Goal: Task Accomplishment & Management: Use online tool/utility

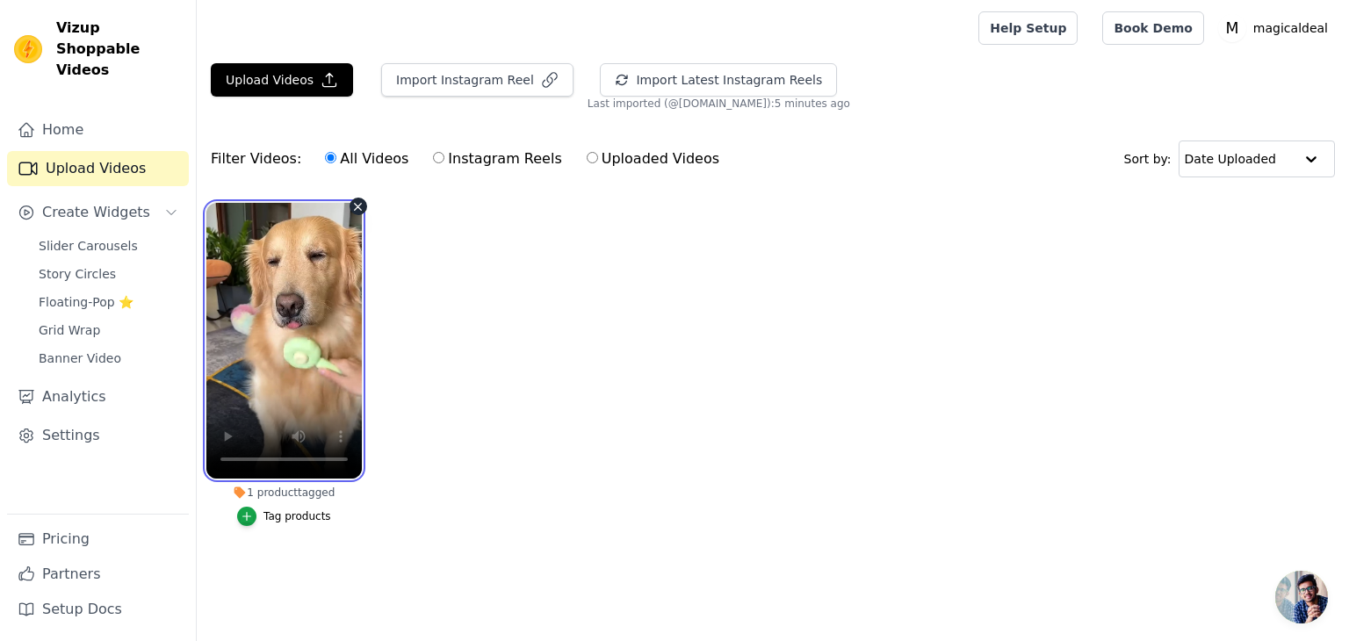
click at [296, 328] on video at bounding box center [283, 341] width 155 height 276
click at [508, 366] on ul "1 product tagged Tag products" at bounding box center [773, 382] width 1152 height 378
click at [1152, 29] on link "Book Demo" at bounding box center [1152, 27] width 101 height 33
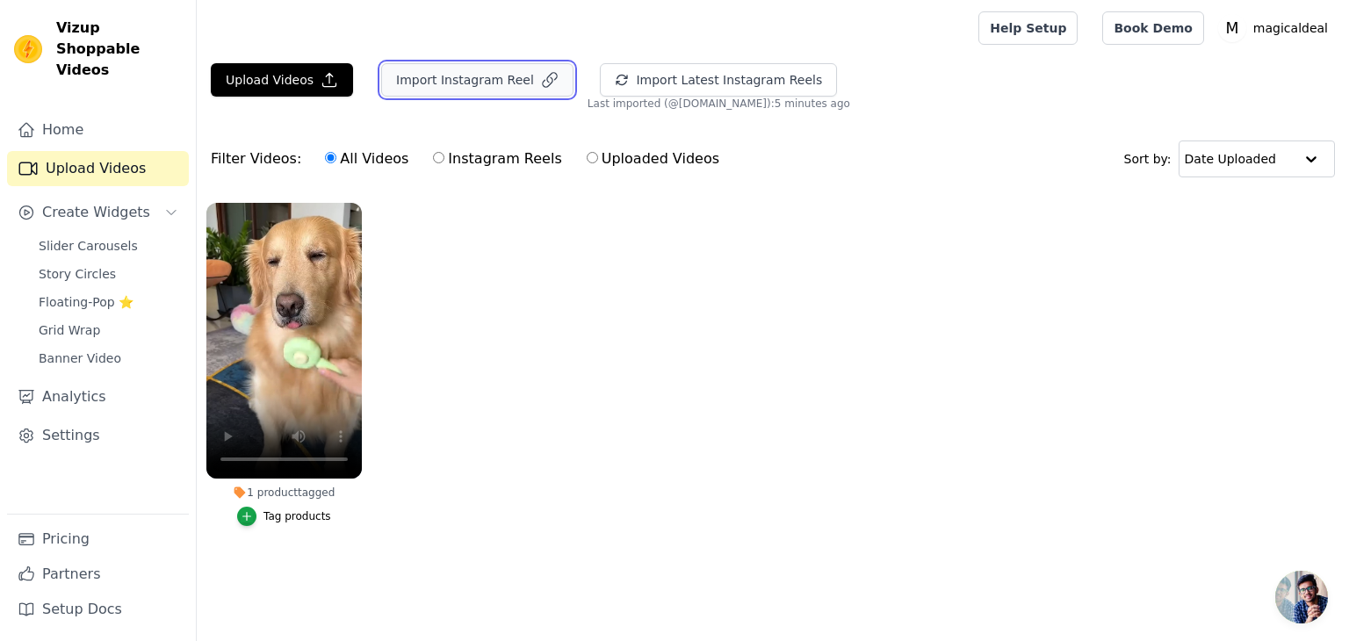
click at [469, 83] on button "Import Instagram Reel" at bounding box center [477, 79] width 192 height 33
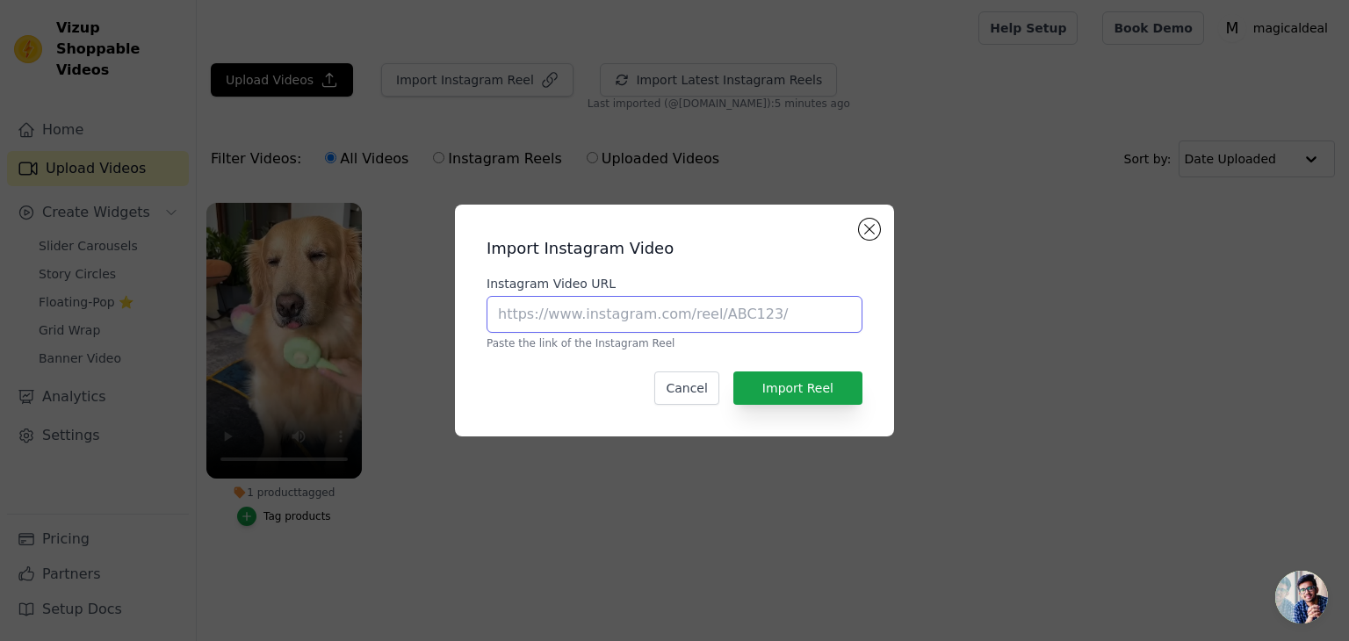
click at [583, 313] on input "Instagram Video URL" at bounding box center [674, 314] width 376 height 37
paste input "https://www.instagram.com/reel/DOLAJJpjwQ1/?utm_source=ig_web_copy_link"
type input "https://www.instagram.com/reel/DOLAJJpjwQ1/?utm_source=ig_web_copy_link"
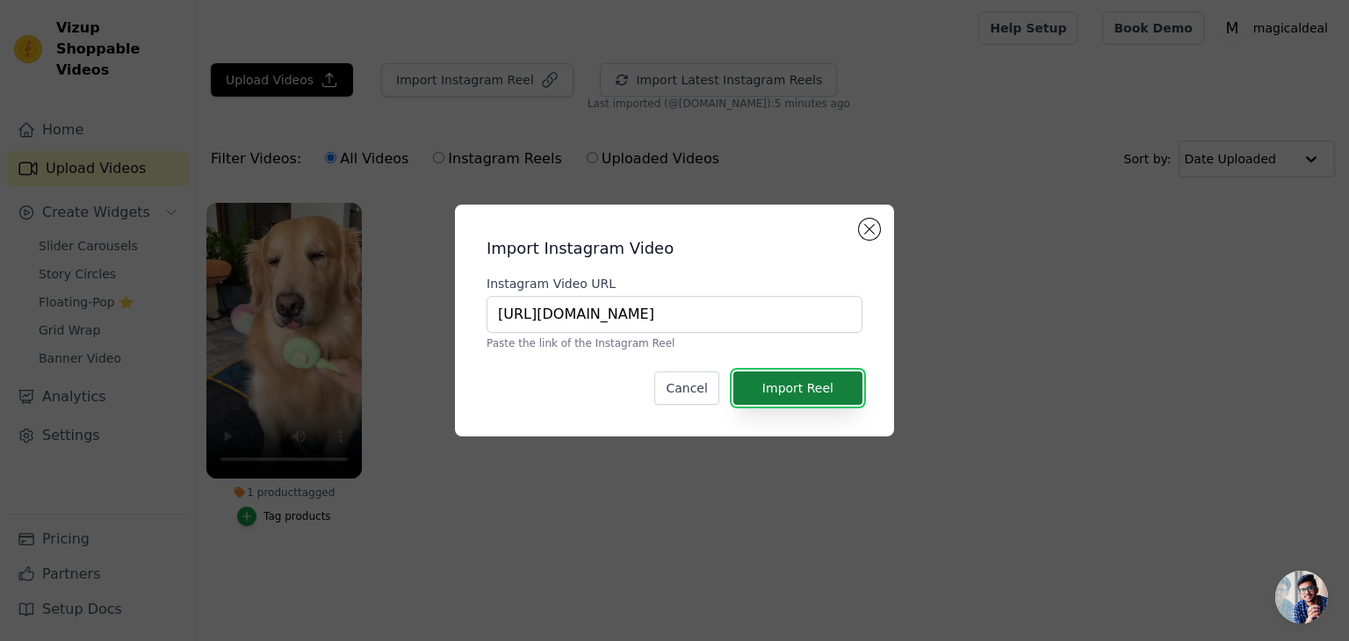
scroll to position [0, 0]
click at [818, 389] on button "Import Reel" at bounding box center [797, 387] width 129 height 33
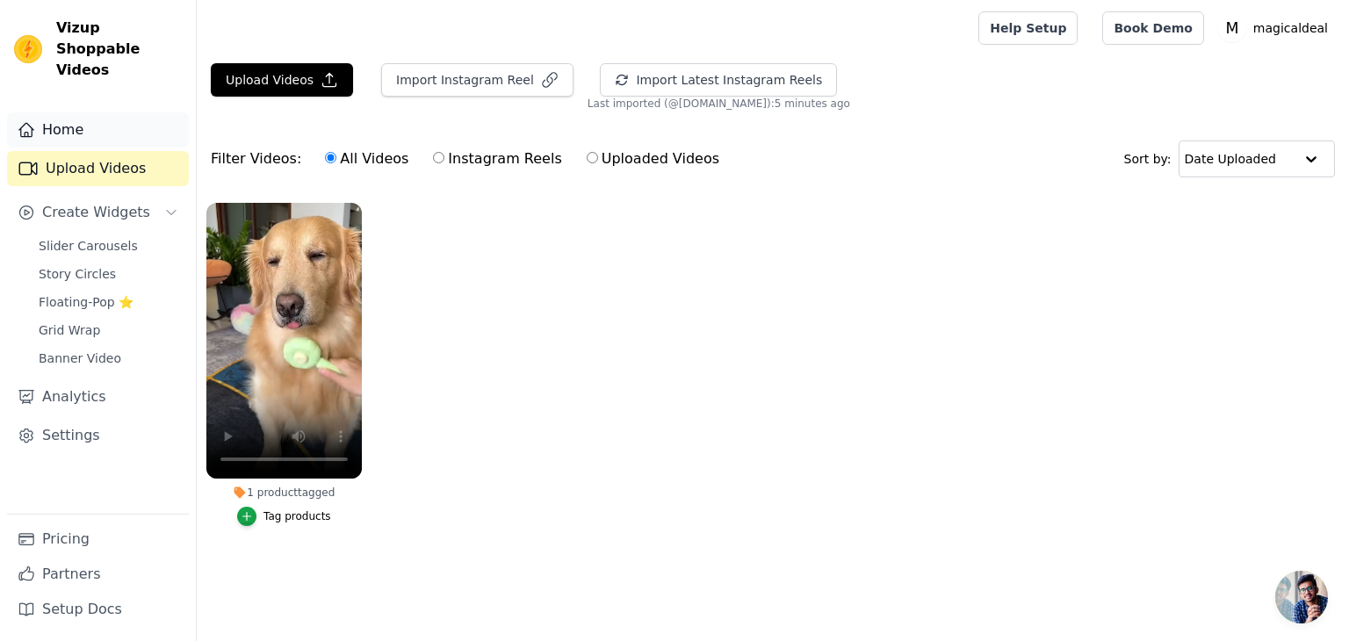
click at [106, 112] on link "Home" at bounding box center [98, 129] width 182 height 35
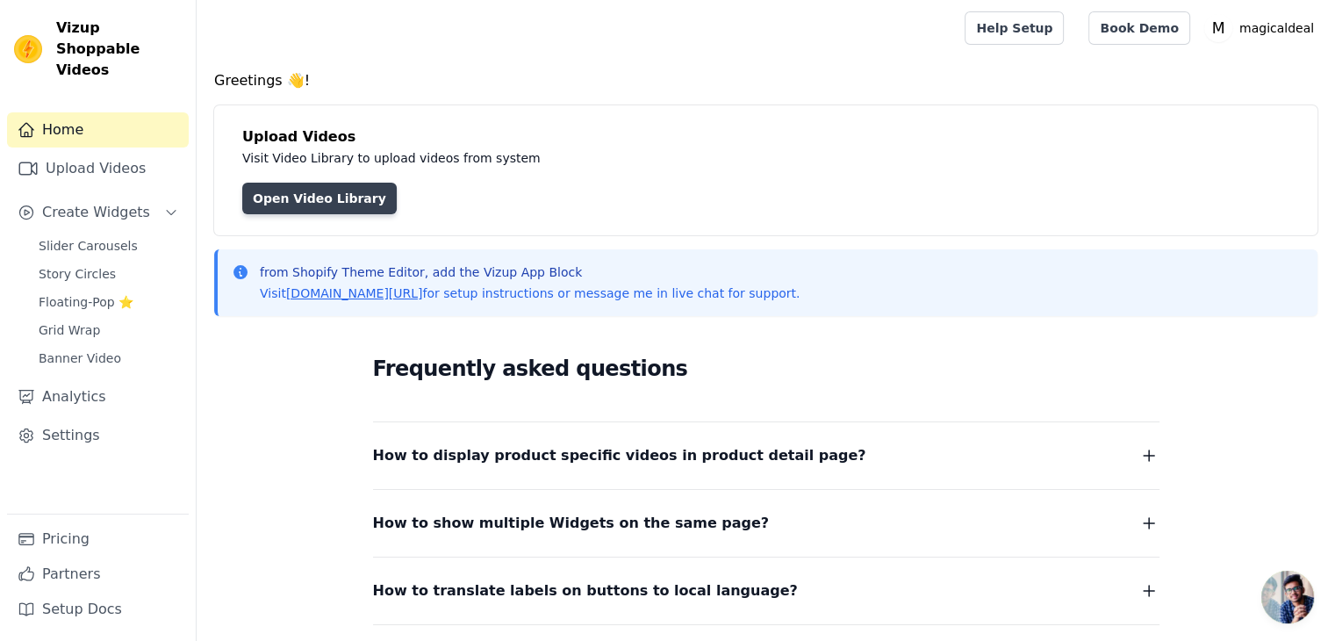
click at [284, 204] on link "Open Video Library" at bounding box center [319, 199] width 155 height 32
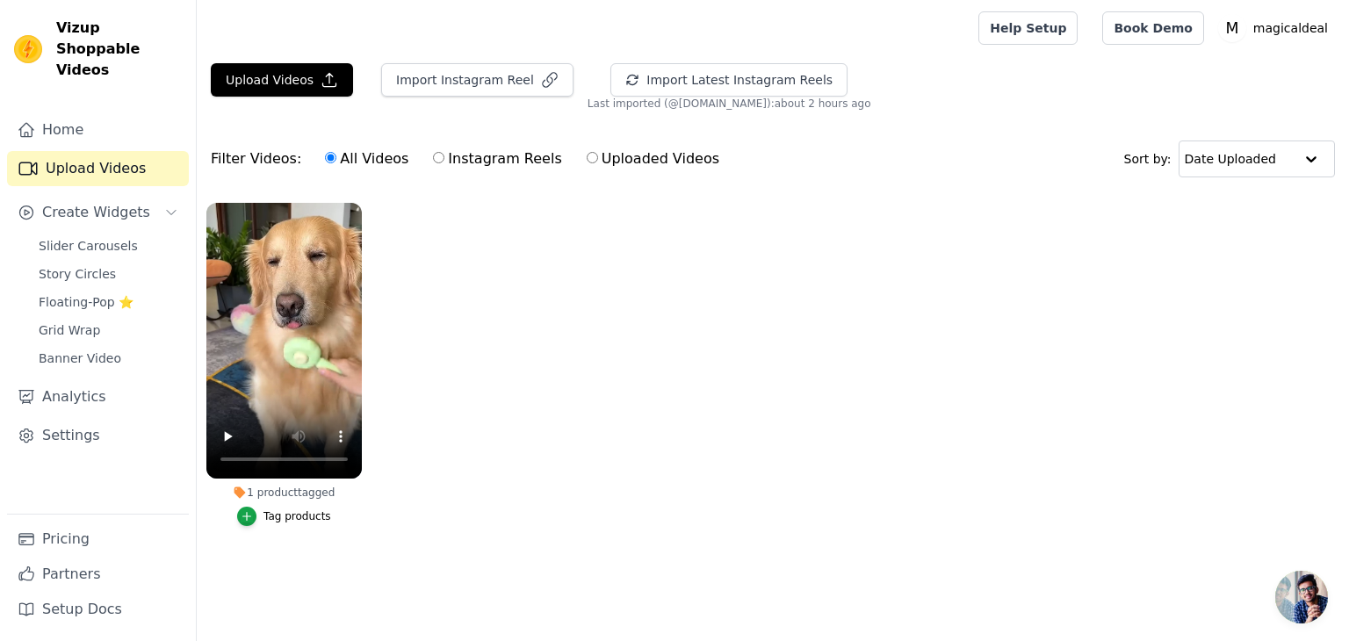
click at [56, 127] on div "Home Upload Videos Create Widgets Slider Carousels Story Circles Floating-Pop ⭐…" at bounding box center [98, 312] width 182 height 401
drag, startPoint x: 63, startPoint y: 34, endPoint x: 32, endPoint y: 42, distance: 32.6
click at [32, 42] on div "Vizup Shoppable Videos" at bounding box center [98, 49] width 196 height 63
click at [32, 42] on img at bounding box center [28, 49] width 28 height 28
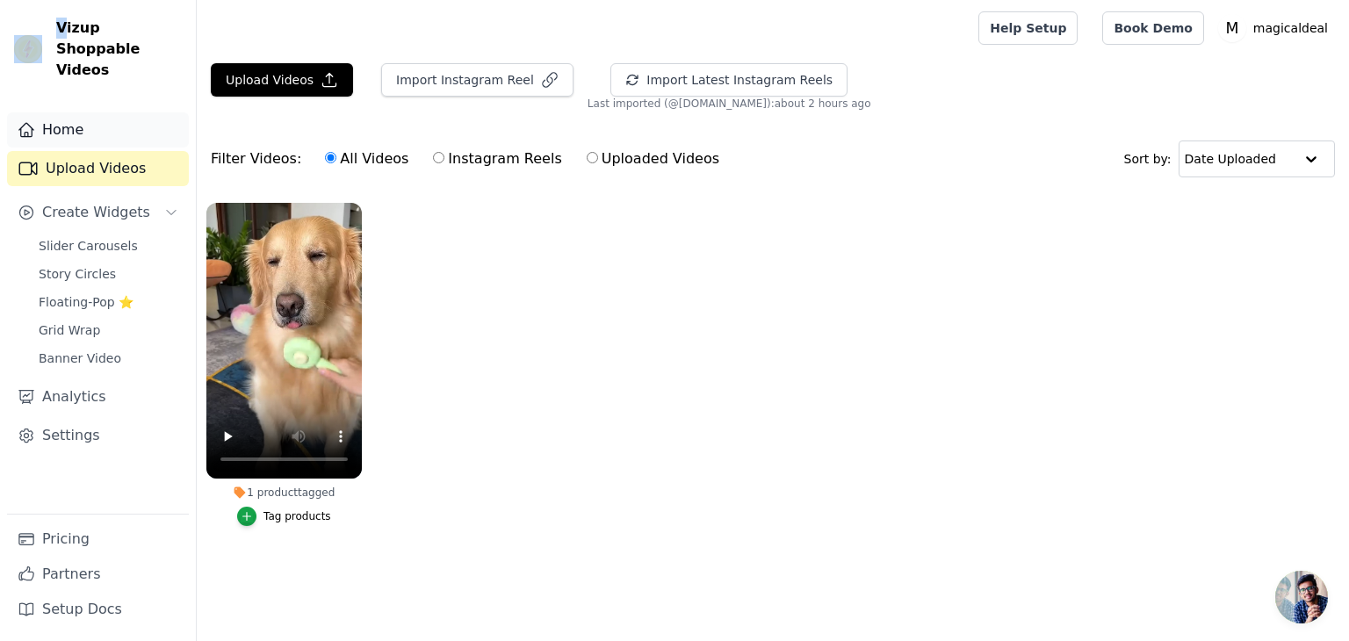
click at [96, 114] on link "Home" at bounding box center [98, 129] width 182 height 35
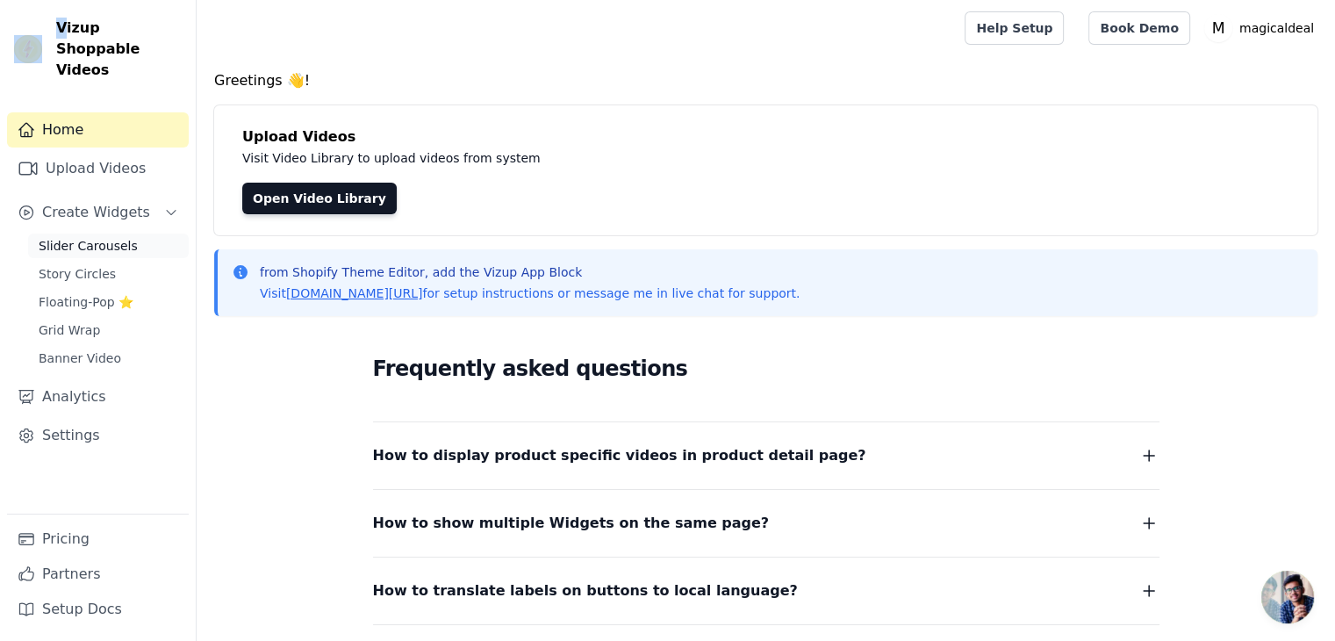
click at [83, 237] on span "Slider Carousels" at bounding box center [88, 246] width 99 height 18
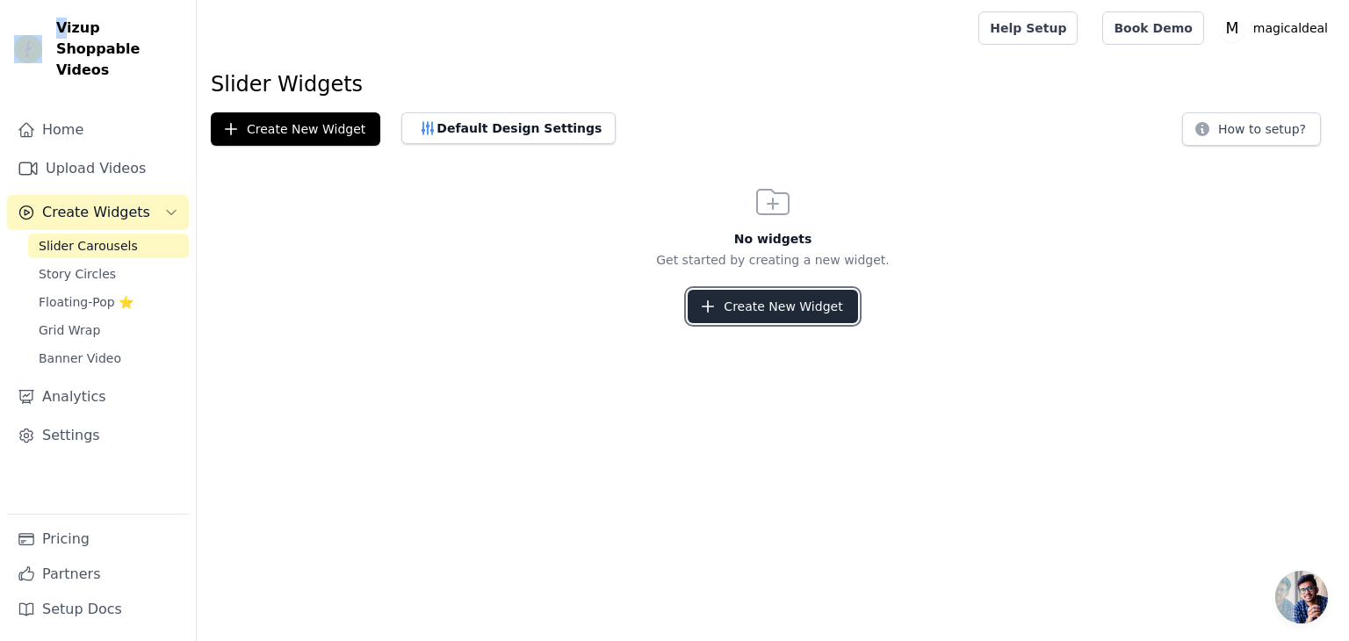
click at [804, 310] on button "Create New Widget" at bounding box center [771, 306] width 169 height 33
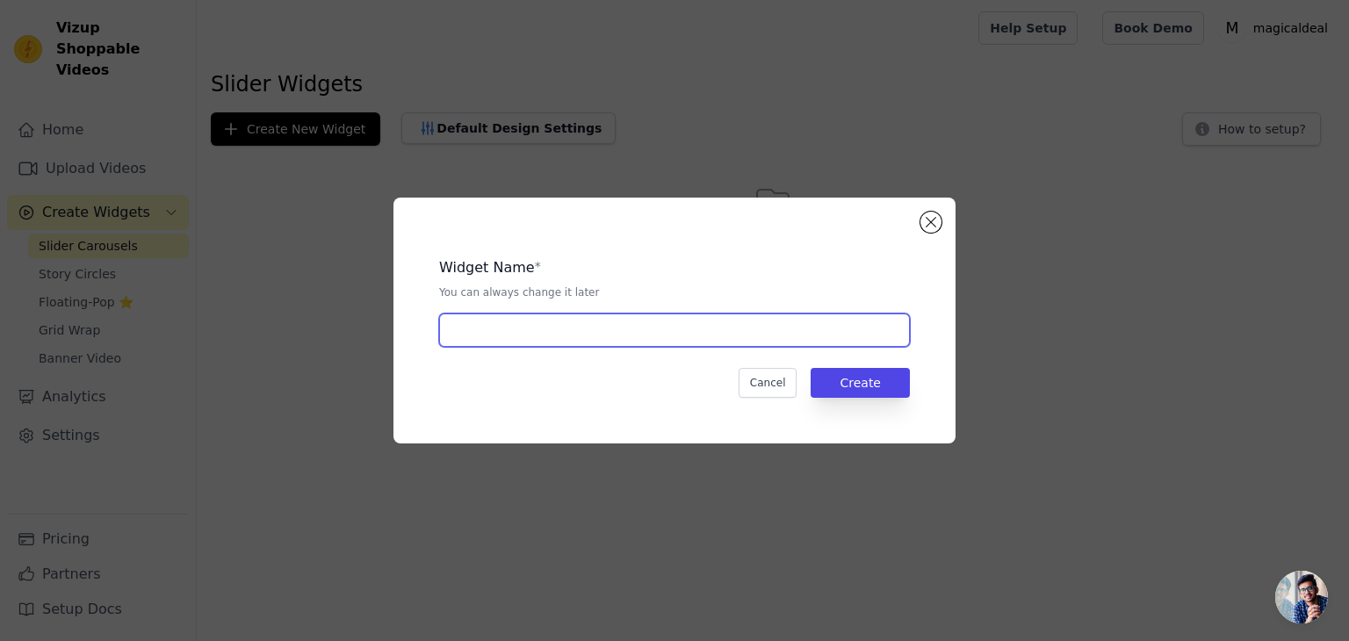
click at [749, 342] on input "text" at bounding box center [674, 329] width 471 height 33
type input "ugc"
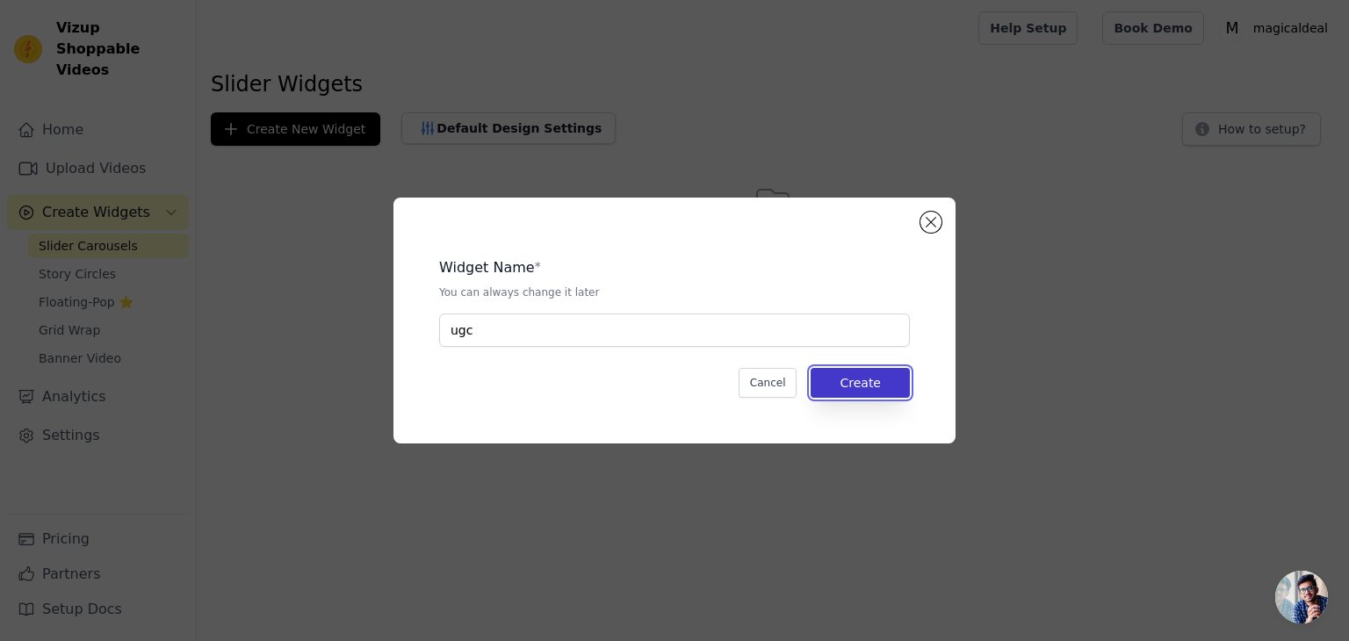
click at [867, 385] on button "Create" at bounding box center [859, 383] width 99 height 30
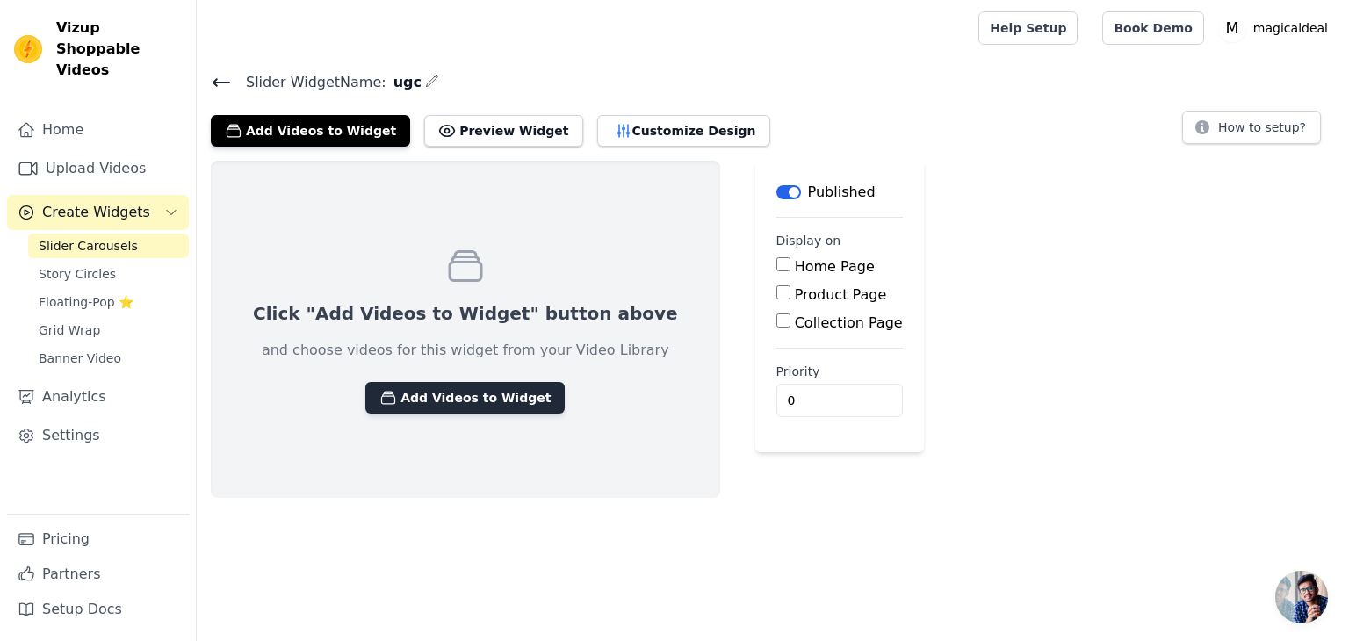
click at [463, 401] on button "Add Videos to Widget" at bounding box center [464, 398] width 199 height 32
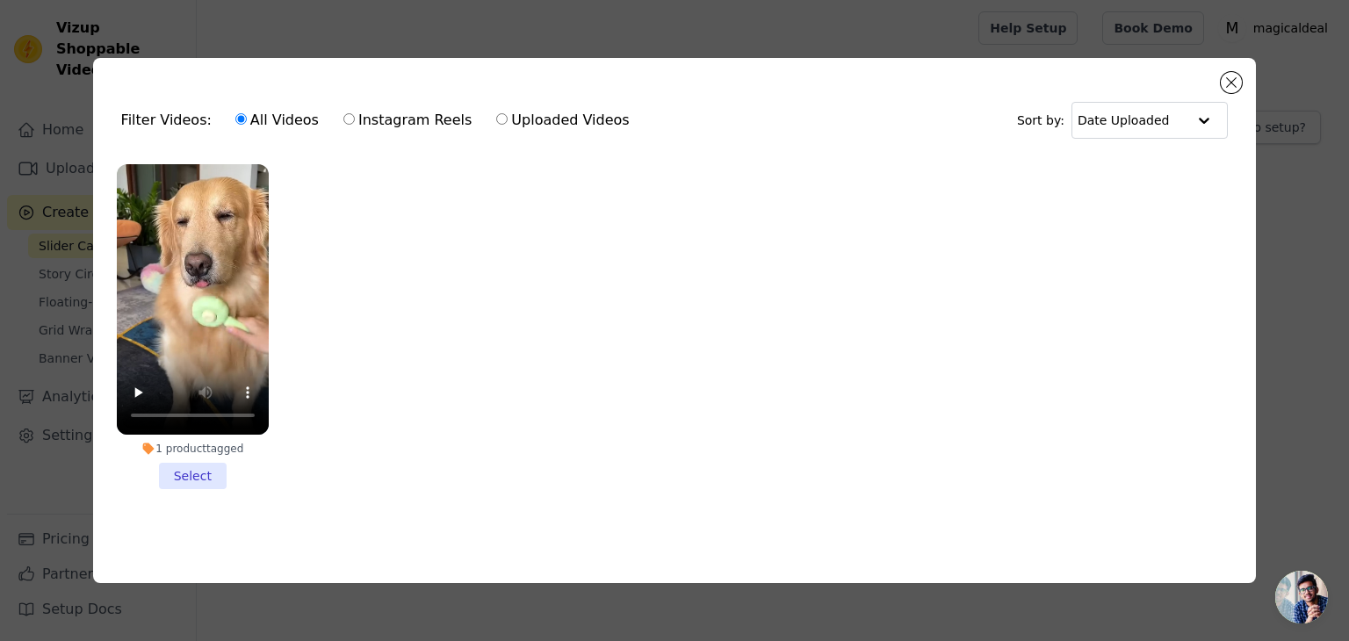
click at [193, 475] on li "1 product tagged Select" at bounding box center [193, 326] width 152 height 325
click at [0, 0] on input "1 product tagged Select" at bounding box center [0, 0] width 0 height 0
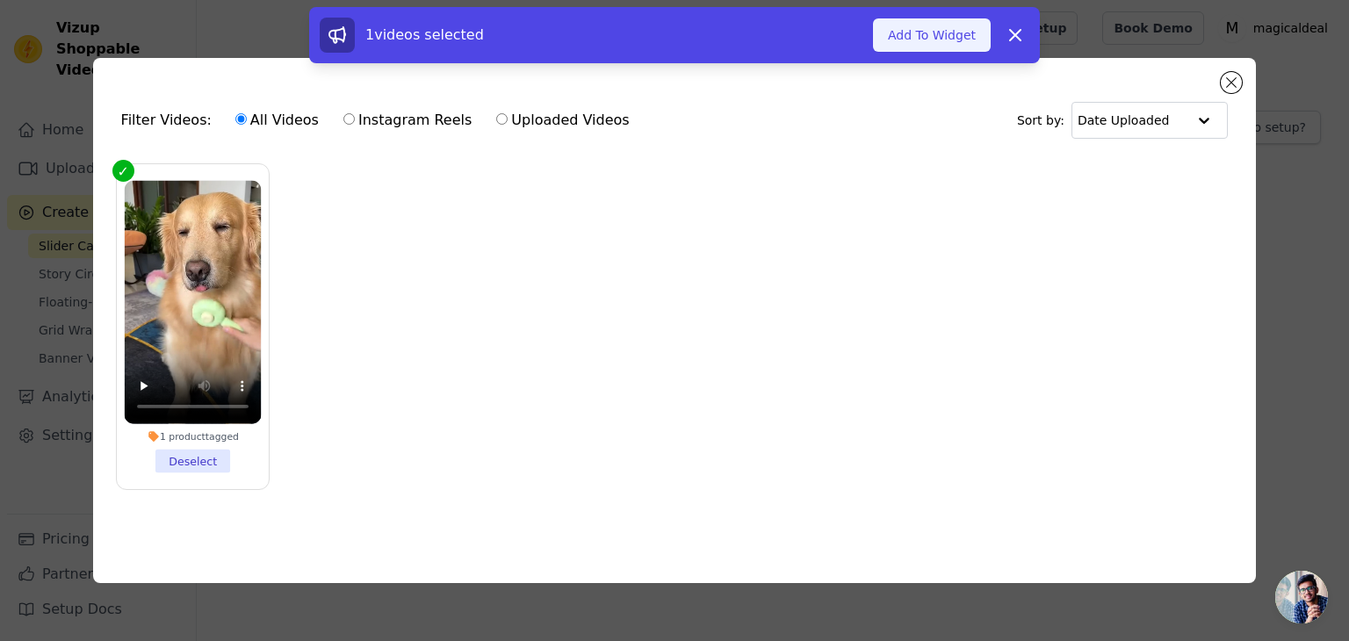
click at [907, 40] on button "Add To Widget" at bounding box center [932, 34] width 118 height 33
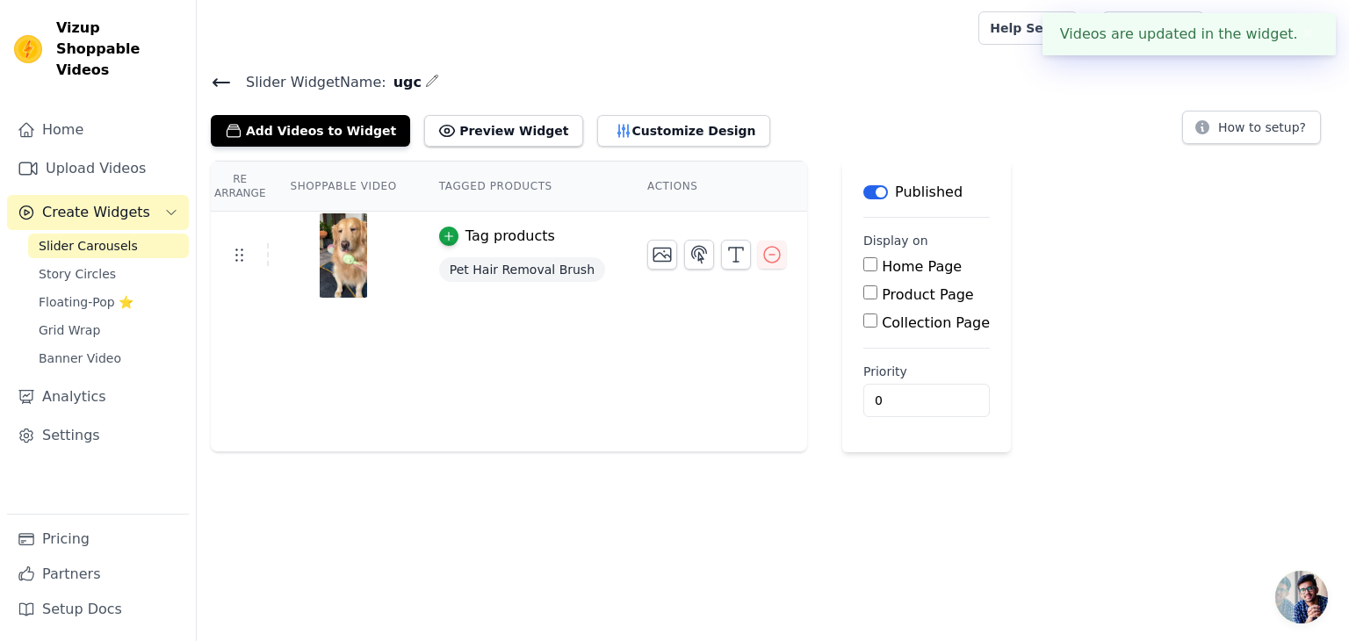
click at [572, 339] on div "Re Arrange Shoppable Video Tagged Products Actions Tag products Pet Hair Remova…" at bounding box center [509, 307] width 596 height 292
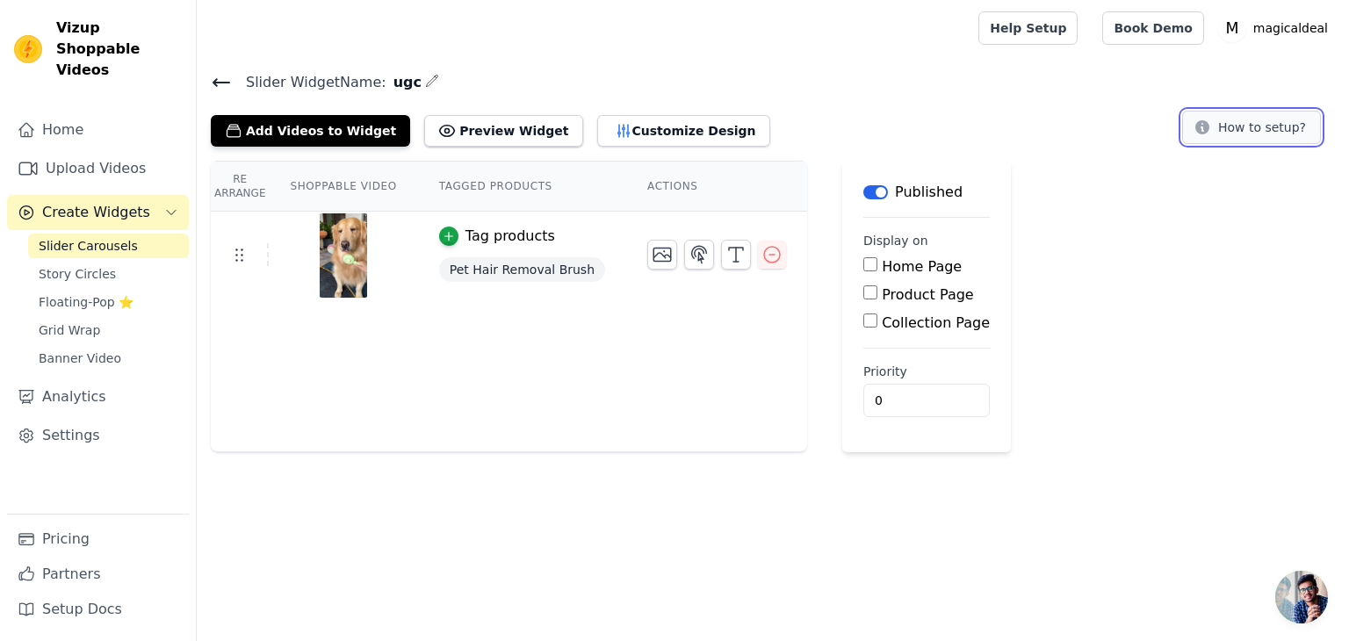
click at [1268, 124] on button "How to setup?" at bounding box center [1251, 127] width 139 height 33
click at [863, 263] on input "Home Page" at bounding box center [870, 264] width 14 height 14
checkbox input "true"
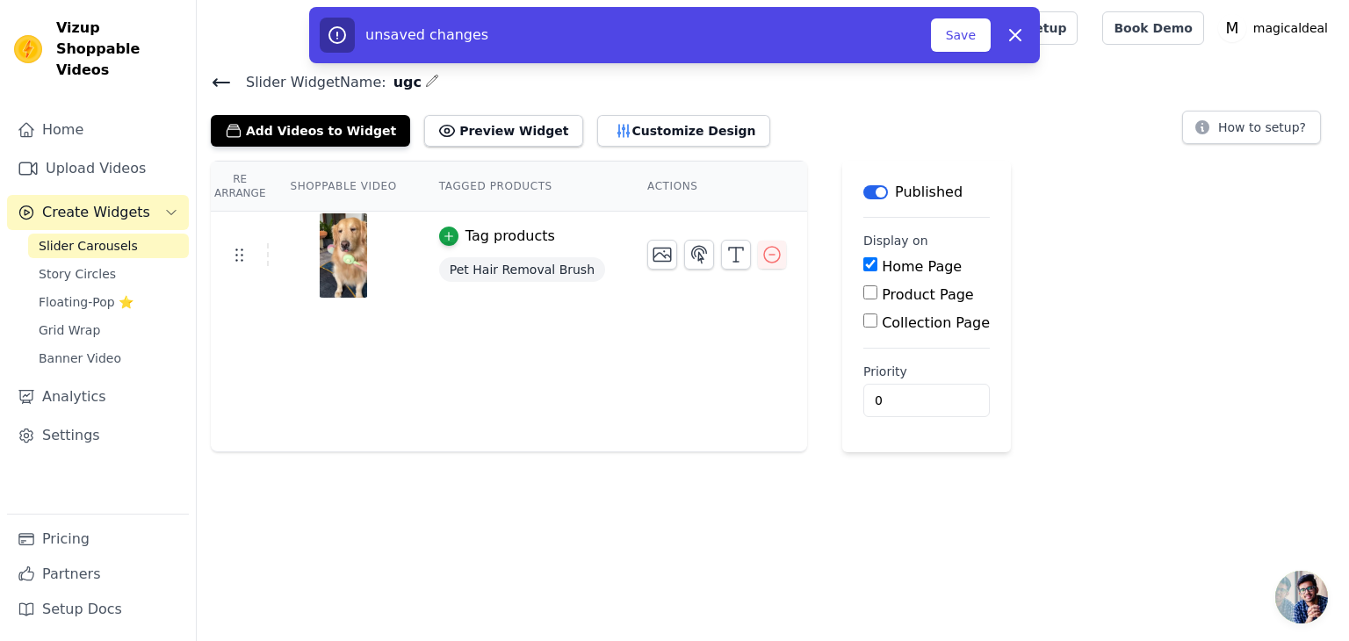
click at [863, 295] on input "Product Page" at bounding box center [870, 292] width 14 height 14
checkbox input "true"
click at [863, 378] on div "Collection Page" at bounding box center [958, 372] width 191 height 21
click at [863, 371] on input "Collection Page" at bounding box center [870, 370] width 14 height 14
checkbox input "true"
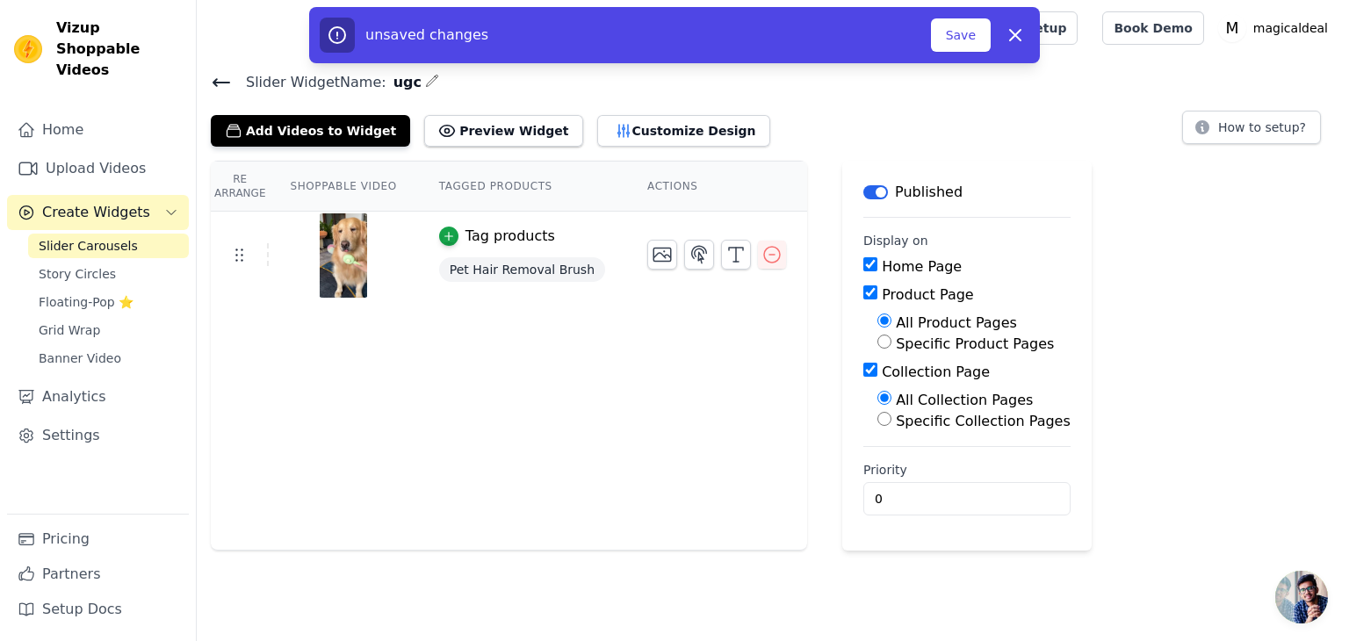
click at [877, 342] on input "Specific Product Pages" at bounding box center [884, 342] width 14 height 14
radio input "true"
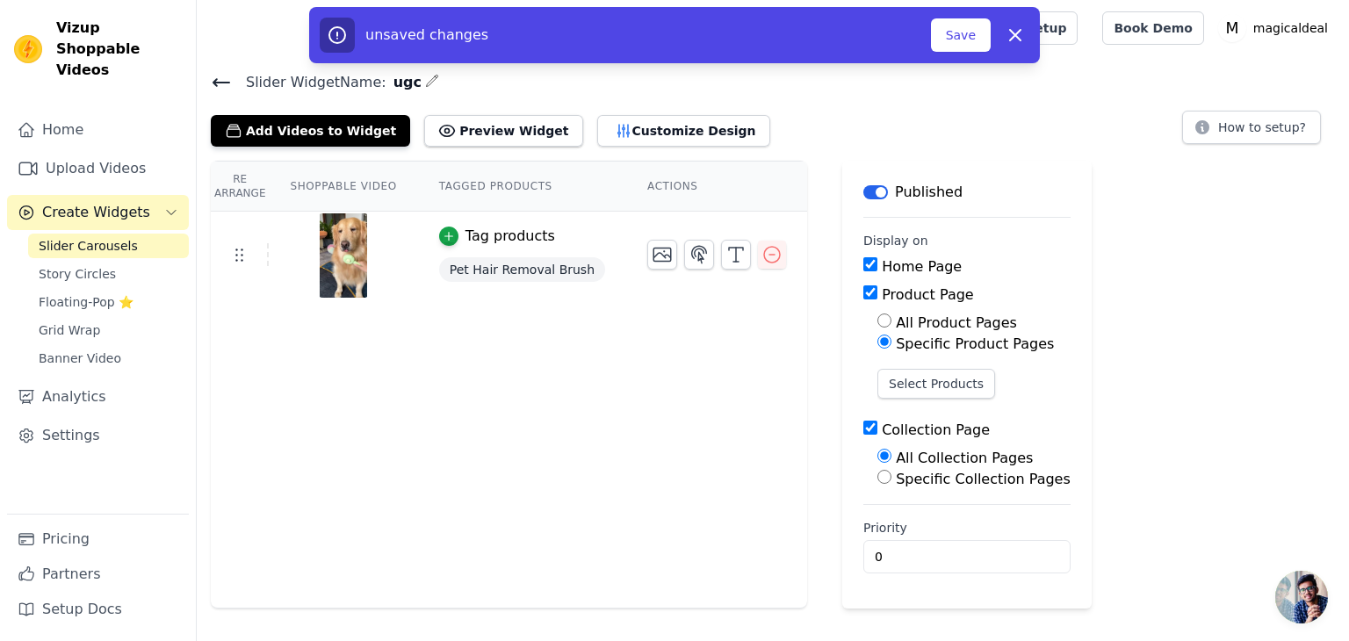
click at [877, 477] on input "Specific Collection Pages" at bounding box center [884, 477] width 14 height 14
radio input "true"
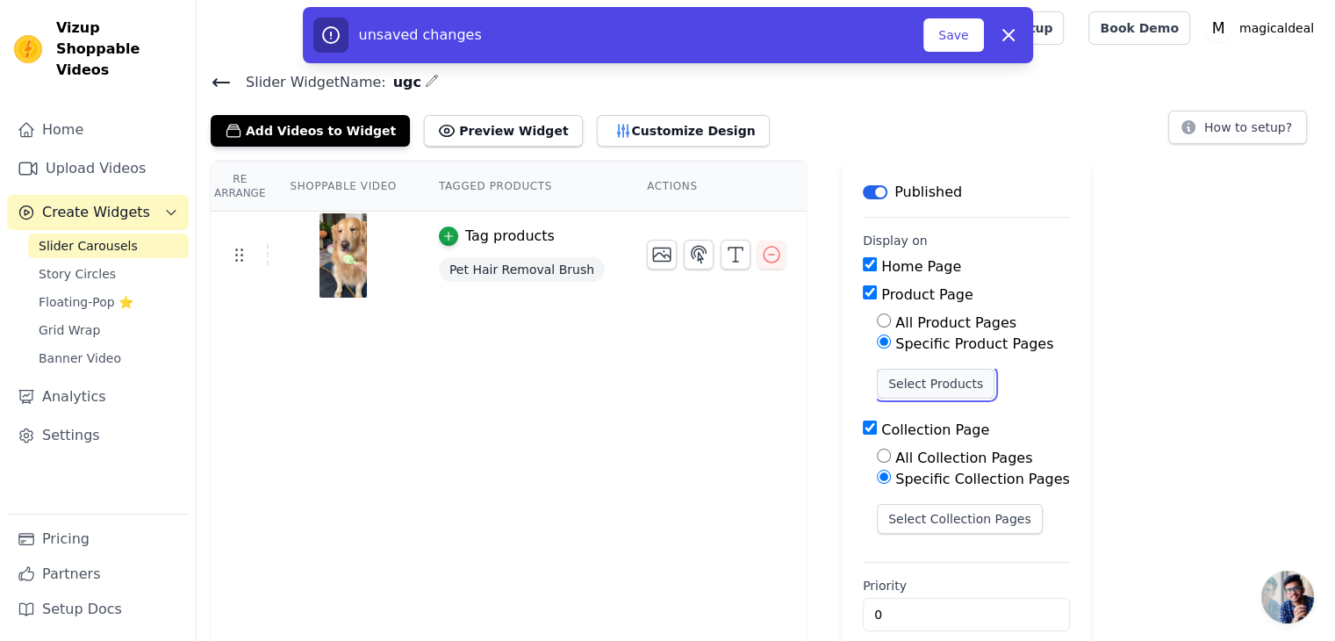
click at [896, 385] on button "Select Products" at bounding box center [936, 384] width 118 height 30
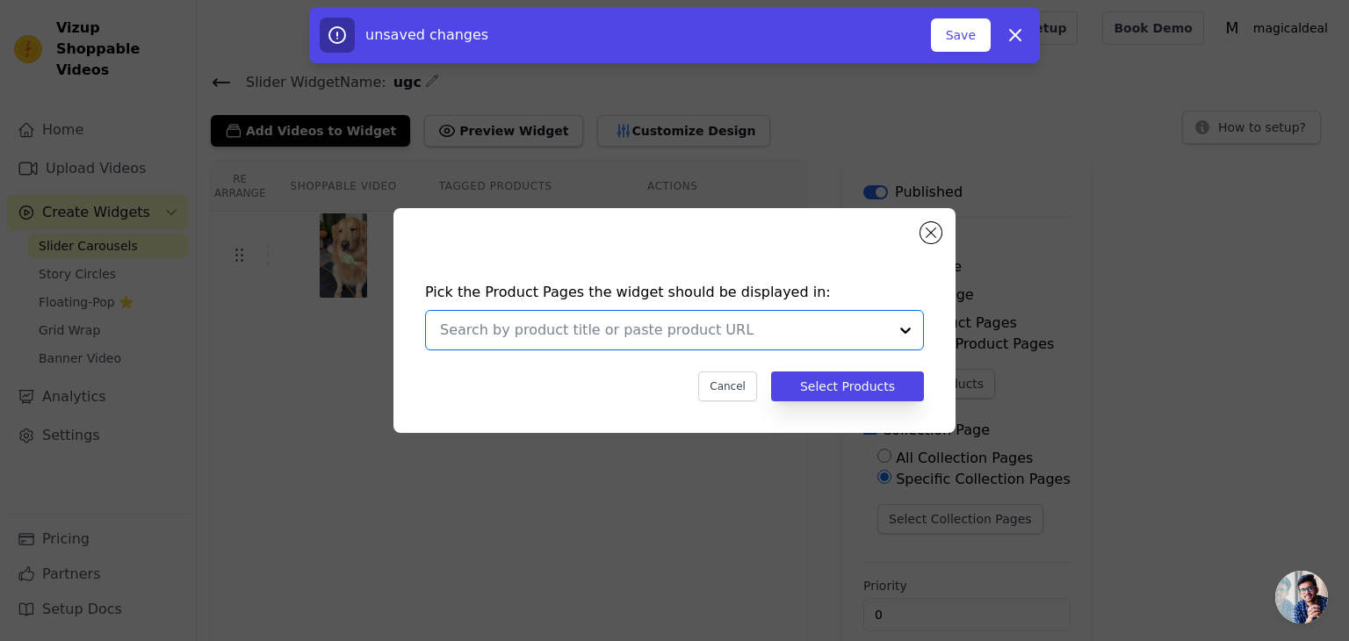
click at [710, 331] on input "text" at bounding box center [664, 330] width 448 height 21
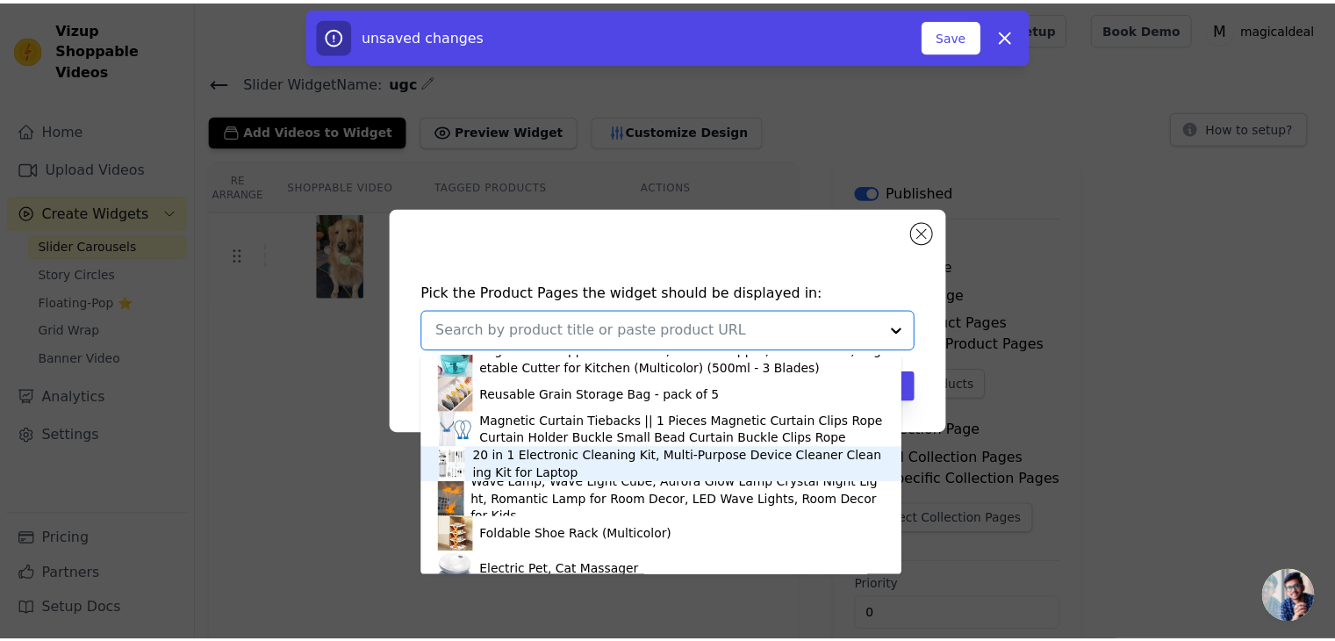
scroll to position [205, 0]
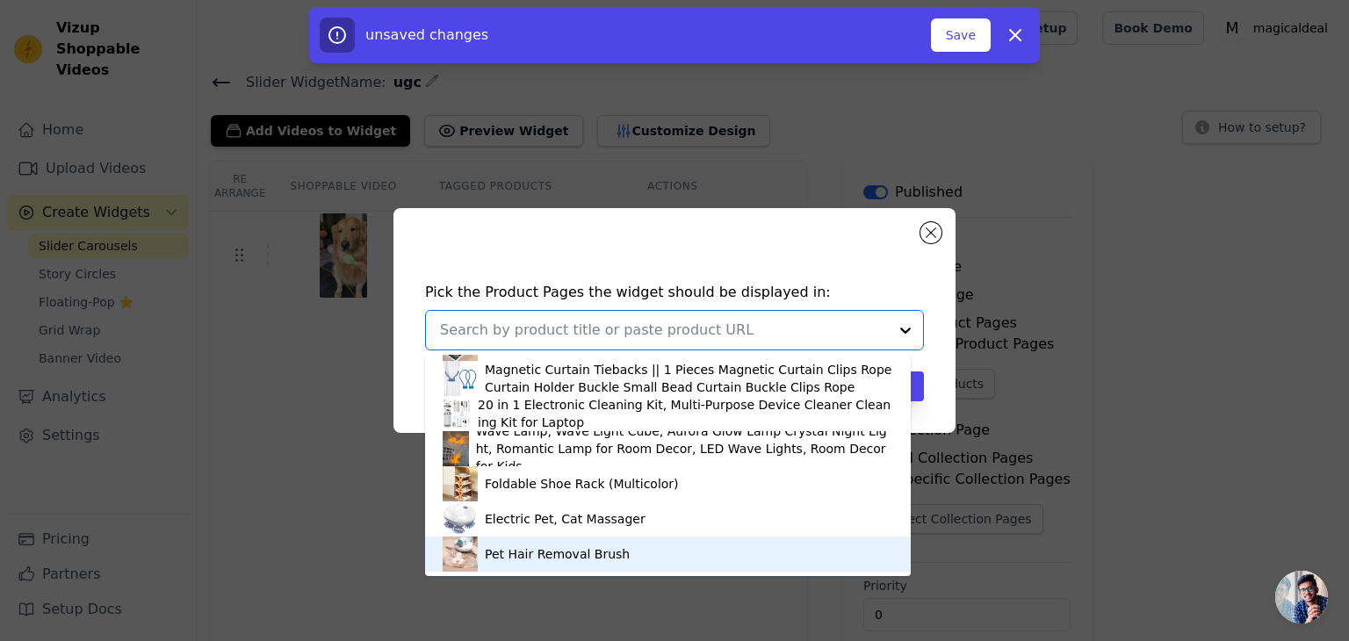
click at [473, 555] on img at bounding box center [460, 553] width 35 height 35
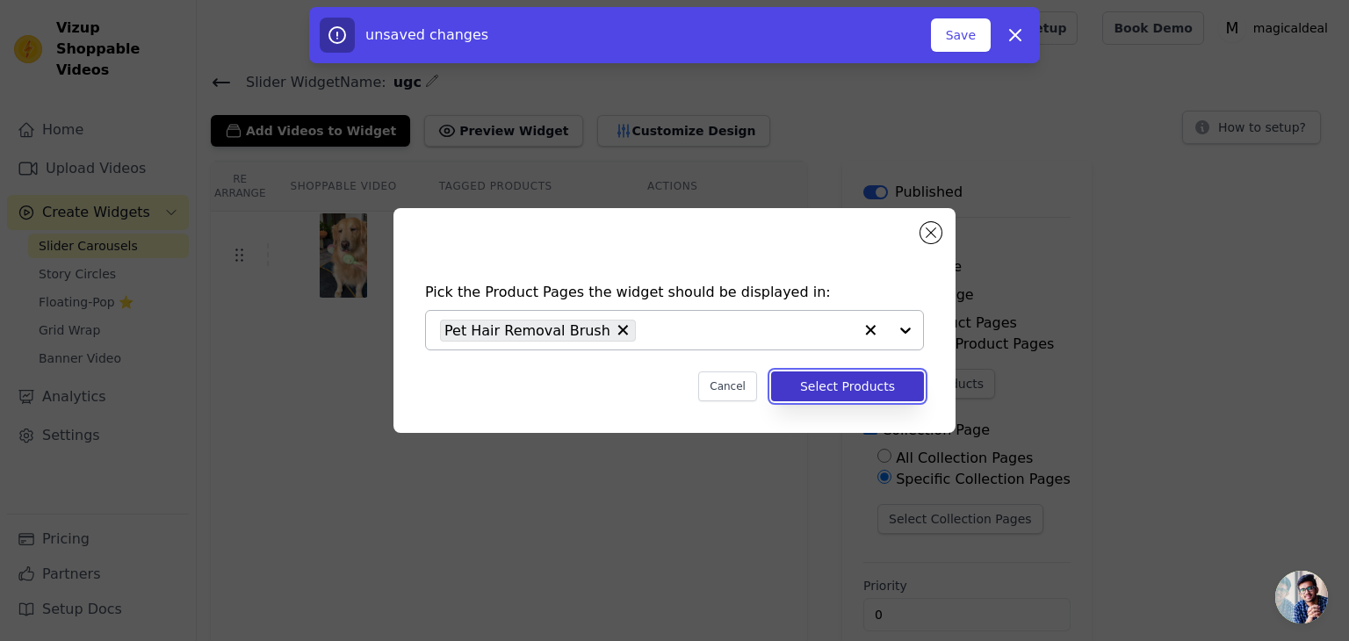
click at [854, 392] on button "Select Products" at bounding box center [847, 386] width 153 height 30
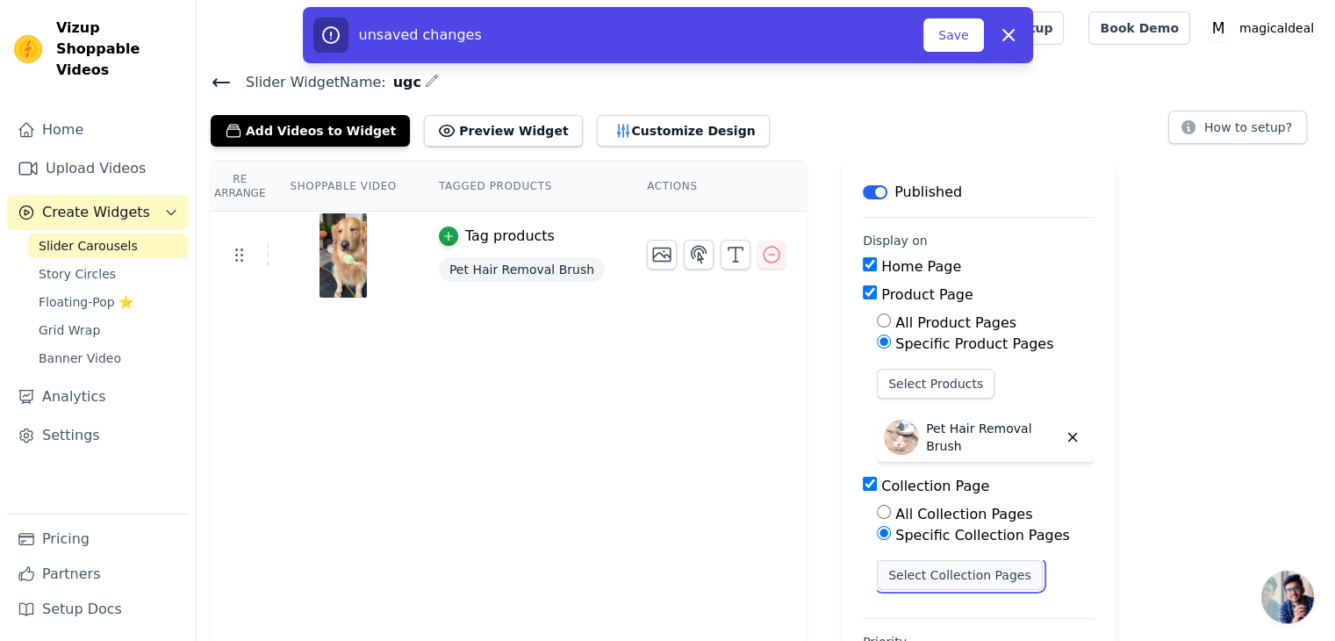
click at [918, 577] on button "Select Collection Pages" at bounding box center [960, 575] width 166 height 30
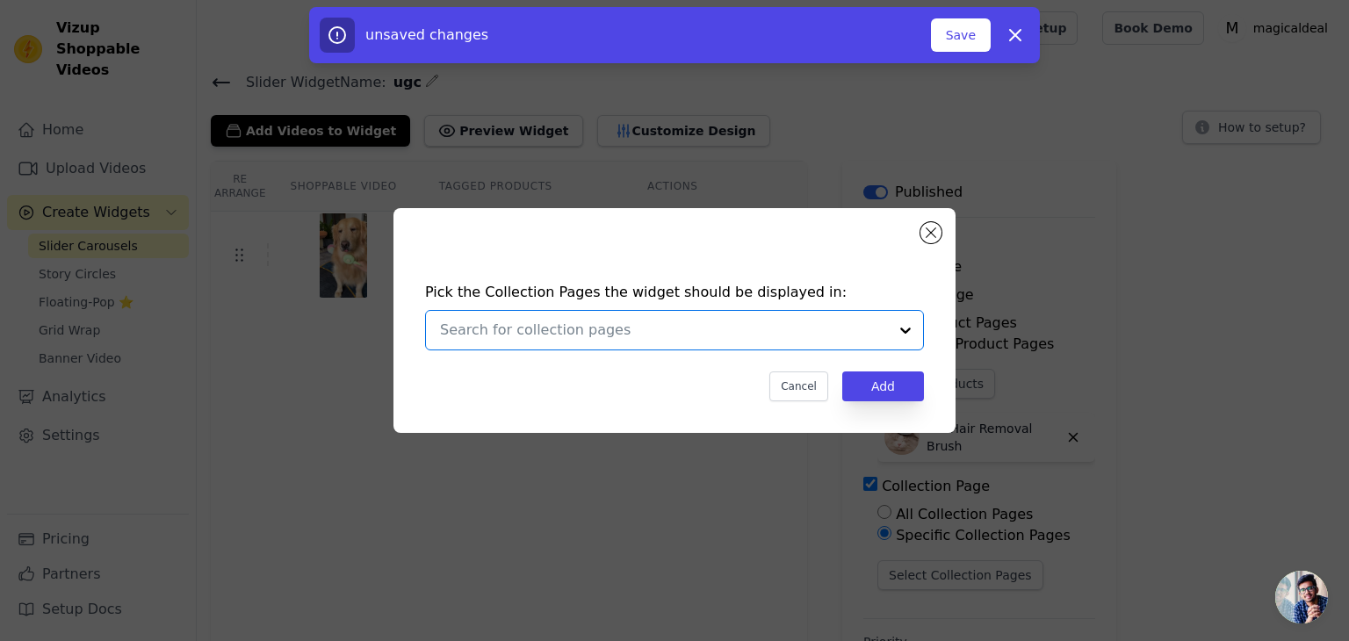
click at [747, 338] on input "text" at bounding box center [664, 330] width 448 height 21
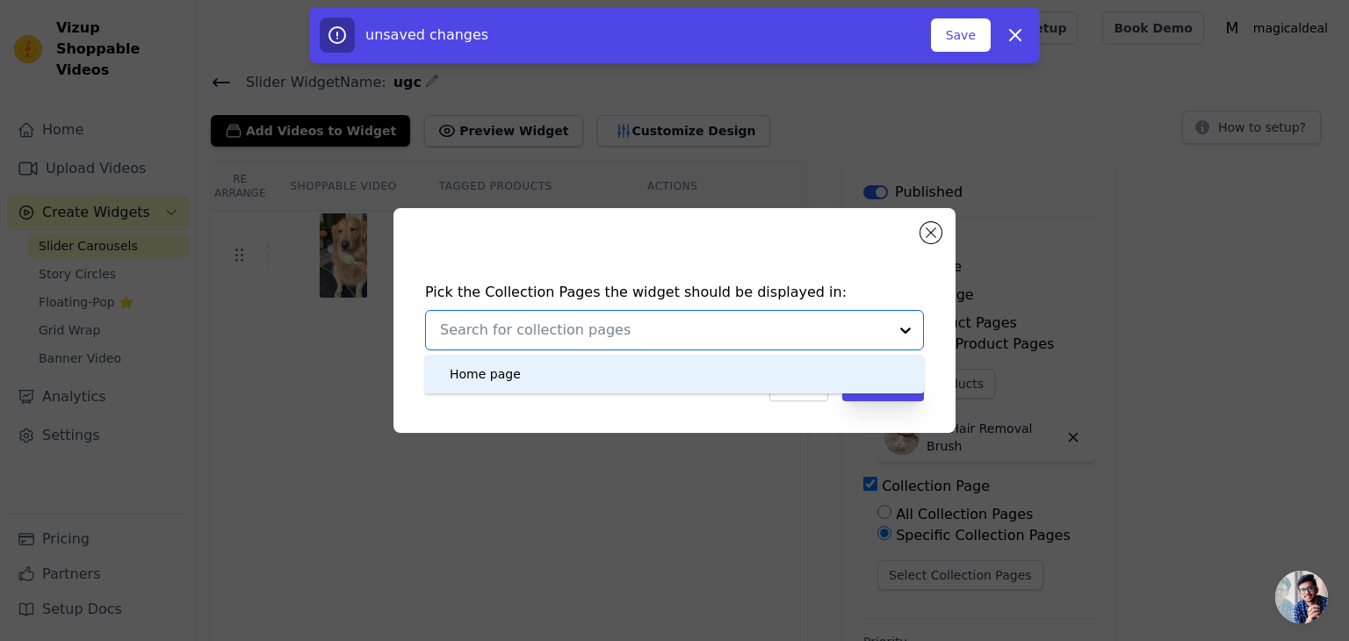
click at [637, 369] on div "Home page" at bounding box center [675, 374] width 464 height 39
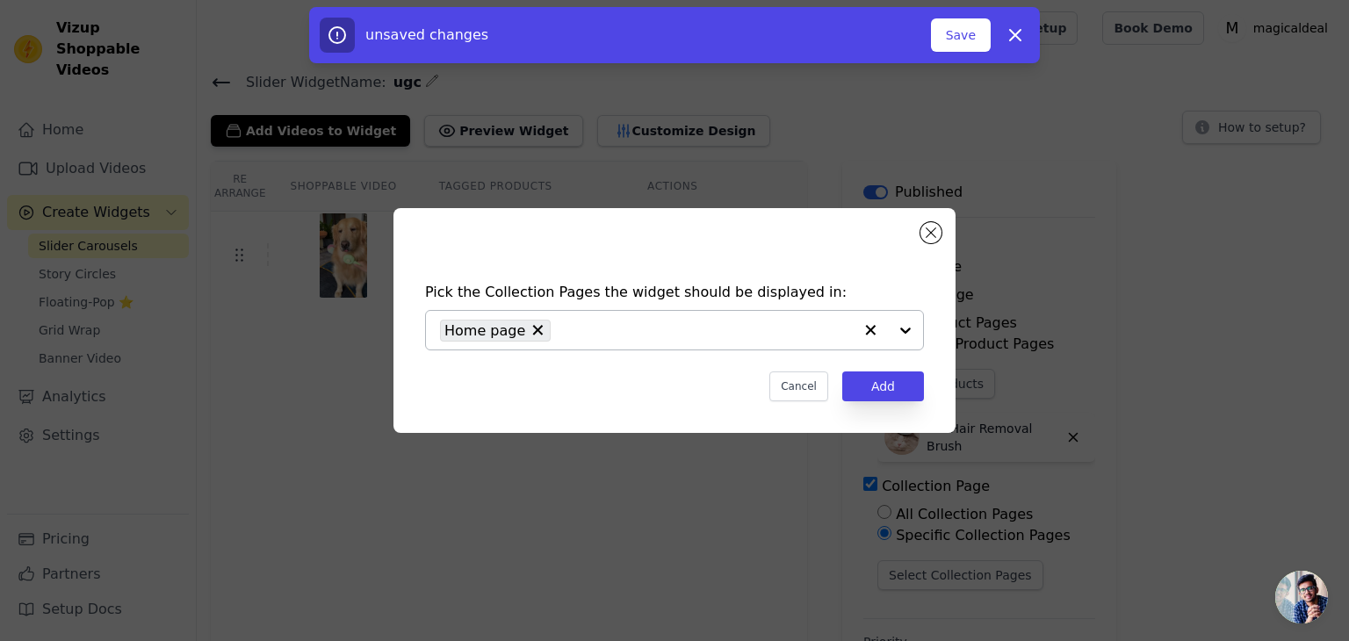
click at [906, 335] on div at bounding box center [888, 330] width 70 height 39
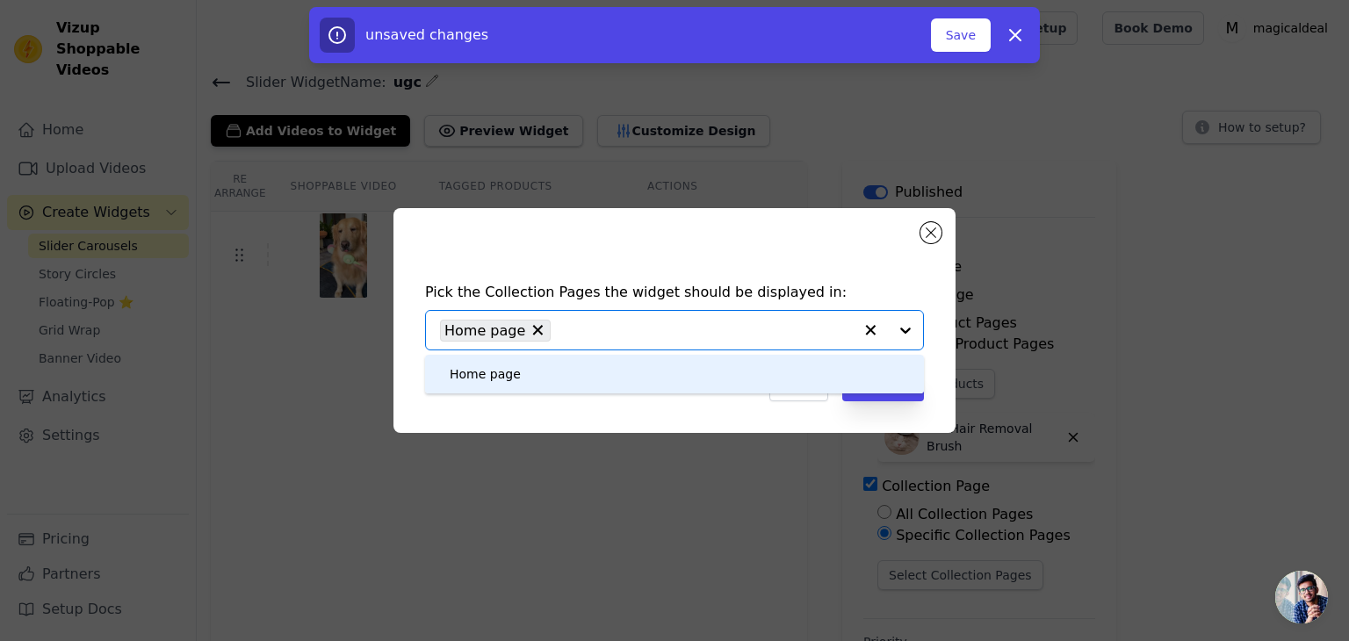
click at [671, 516] on div "Pick the Collection Pages the widget should be displayed in: Home page Option H…" at bounding box center [674, 320] width 1349 height 641
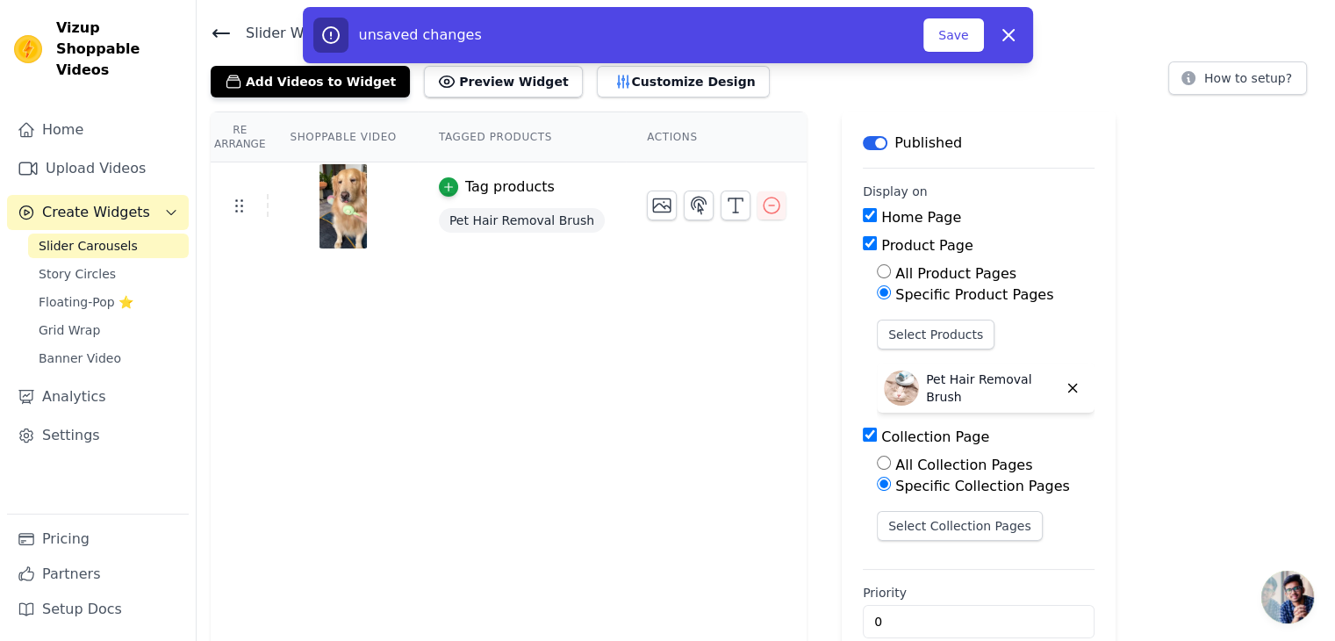
scroll to position [79, 0]
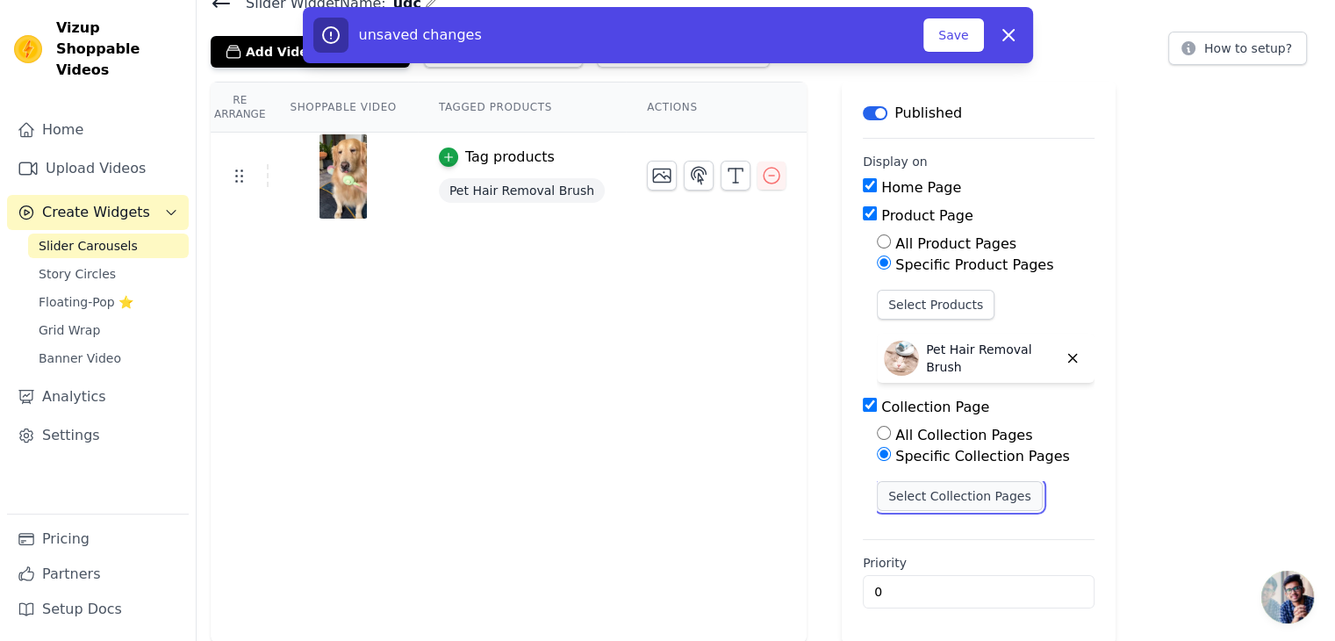
click at [913, 498] on button "Select Collection Pages" at bounding box center [960, 496] width 166 height 30
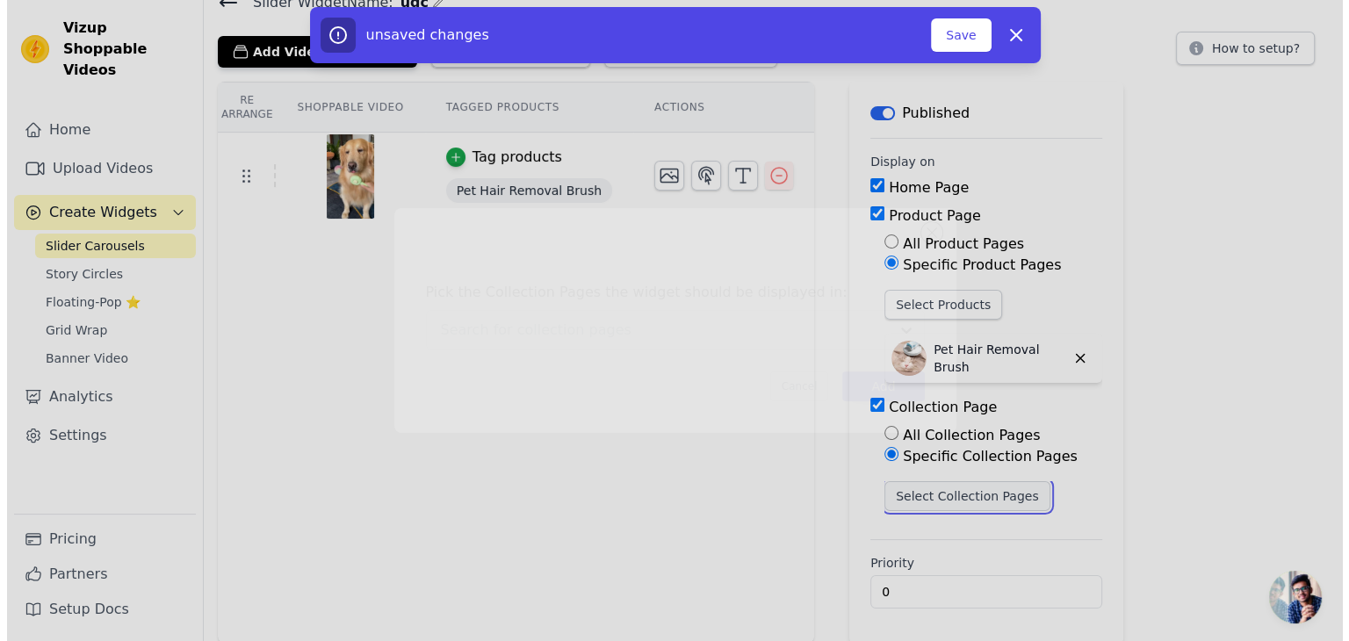
scroll to position [0, 0]
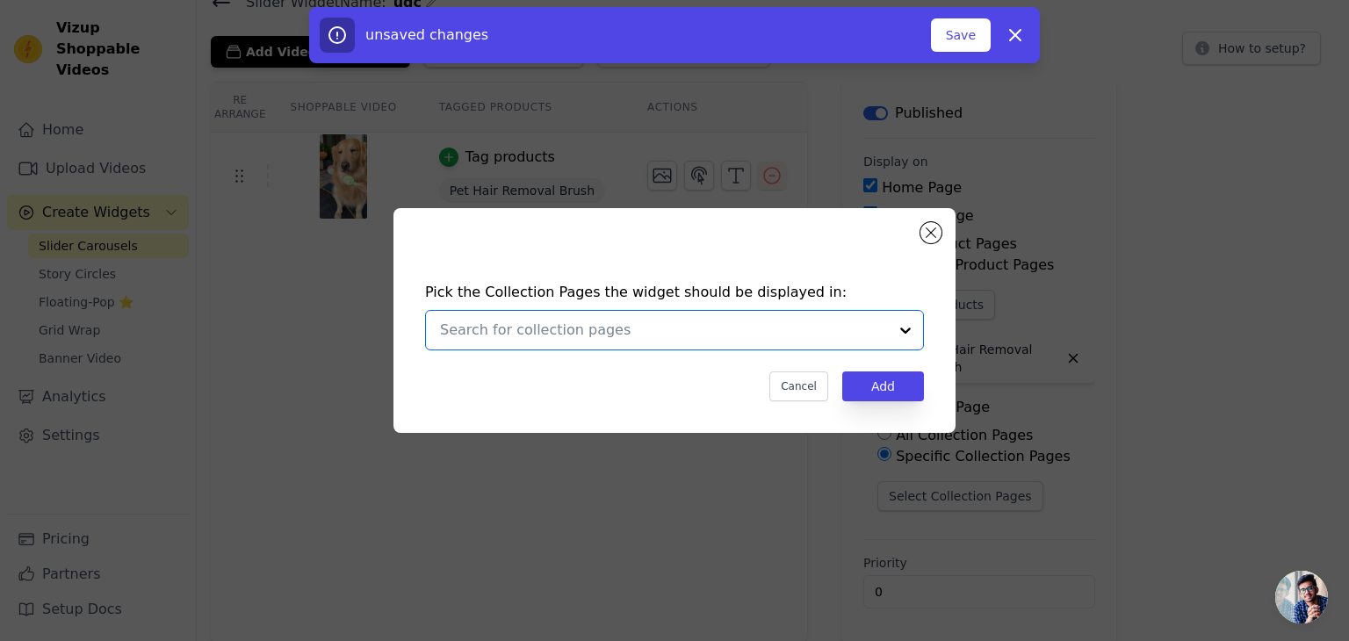
click at [664, 330] on input "text" at bounding box center [664, 330] width 448 height 21
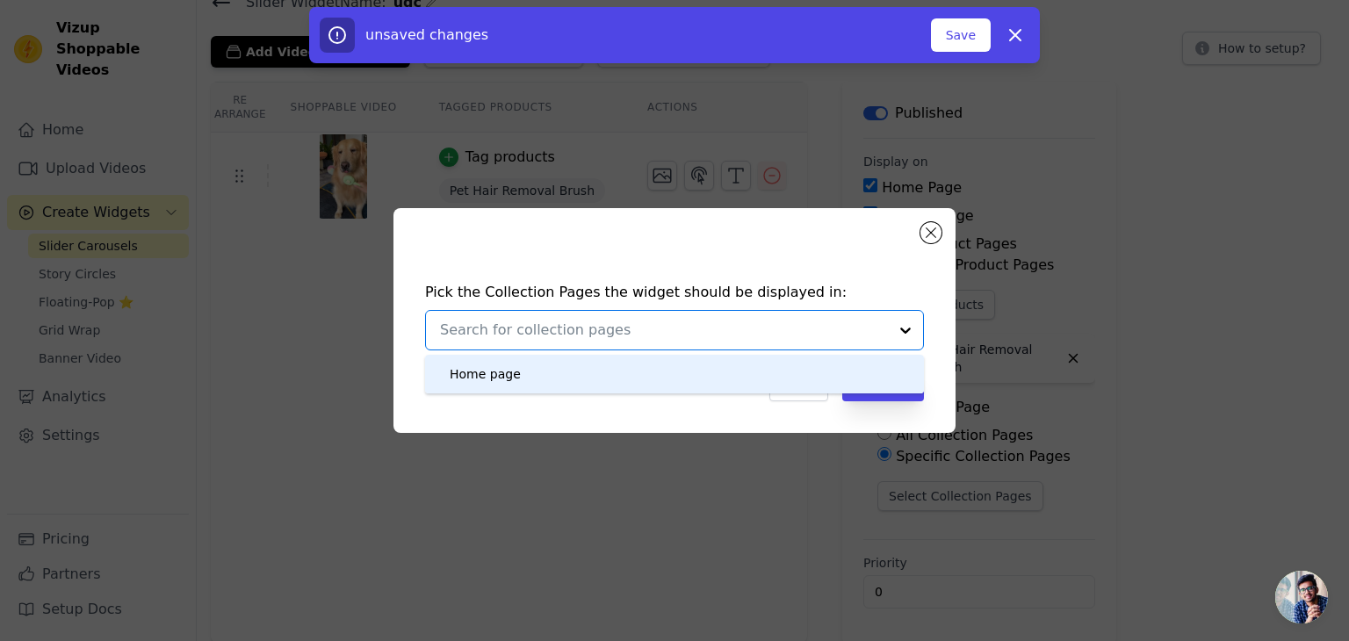
click at [598, 366] on div "Home page" at bounding box center [675, 374] width 464 height 39
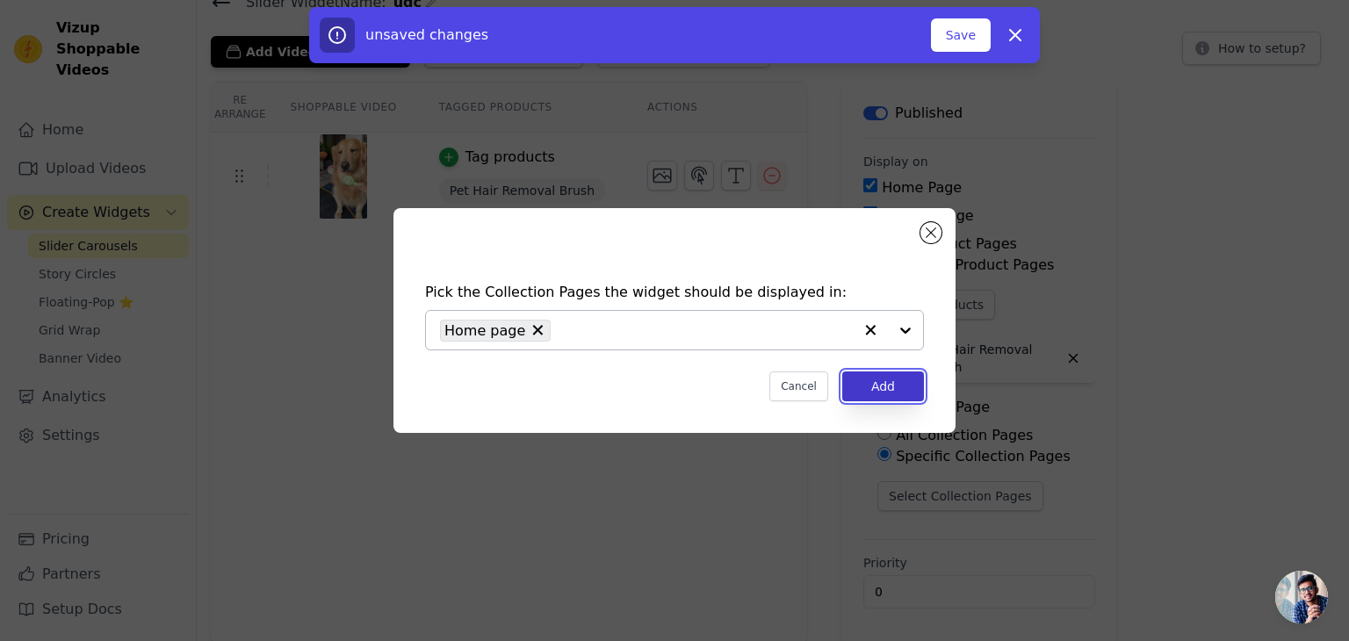
click at [875, 374] on button "Add" at bounding box center [883, 386] width 82 height 30
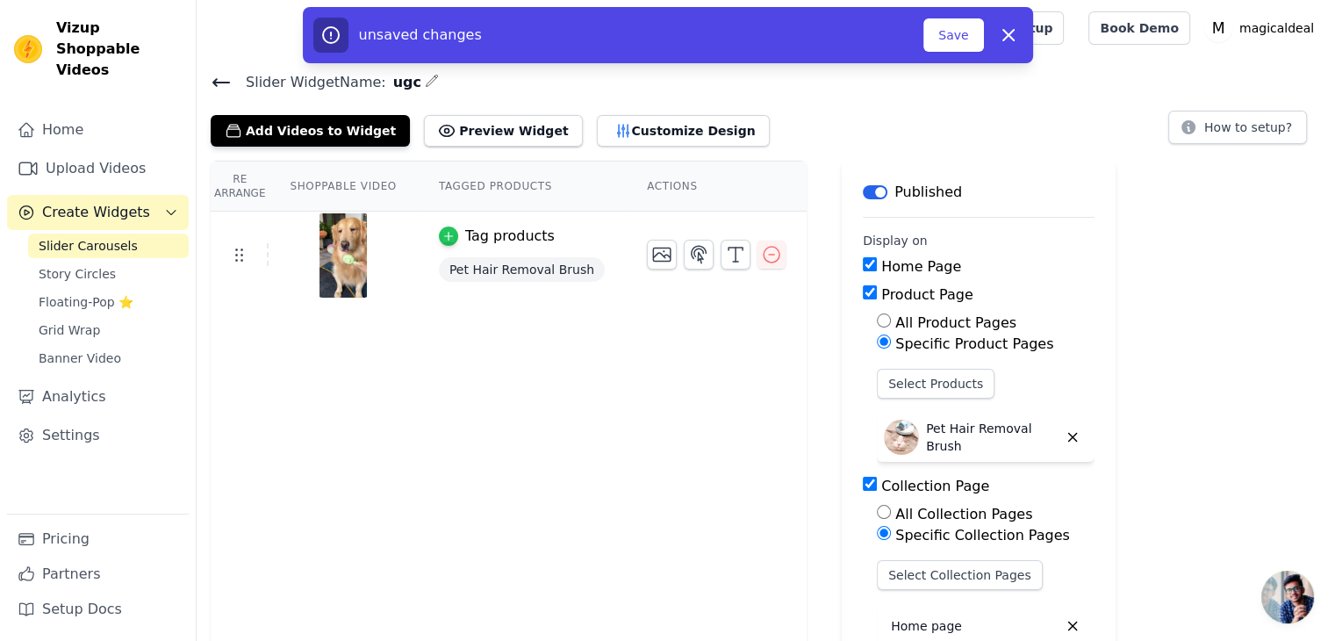
click at [443, 240] on icon "button" at bounding box center [449, 236] width 12 height 12
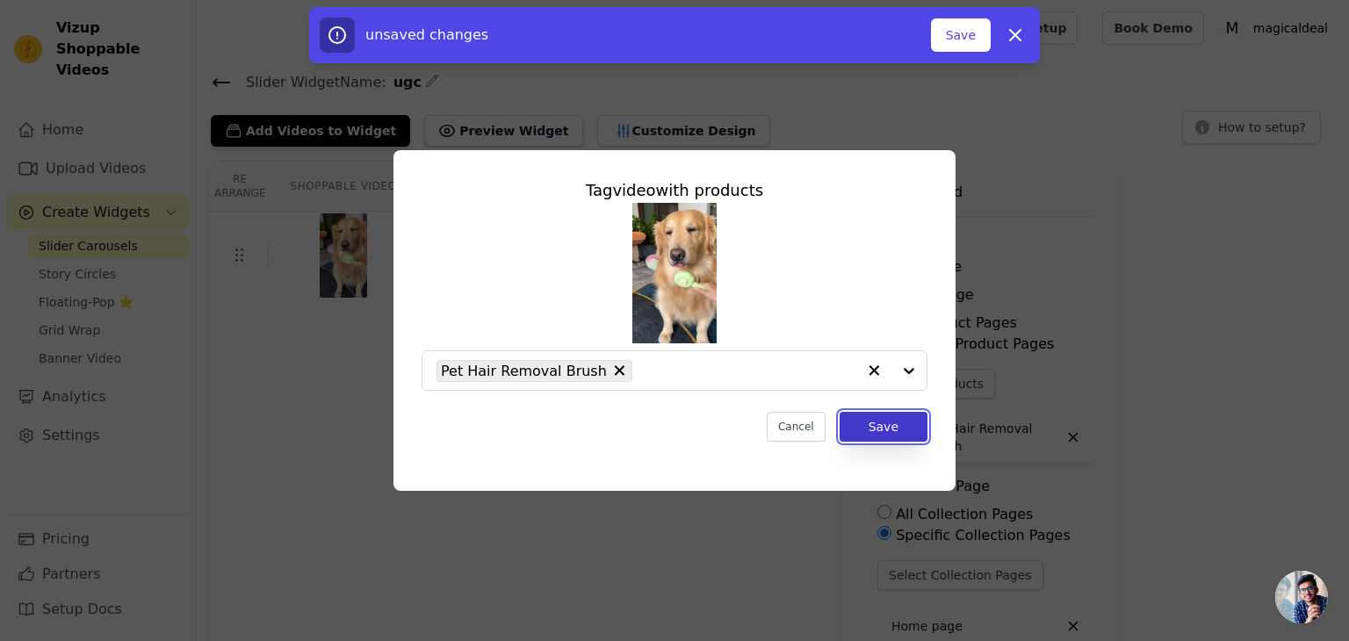
click at [889, 429] on button "Save" at bounding box center [883, 427] width 88 height 30
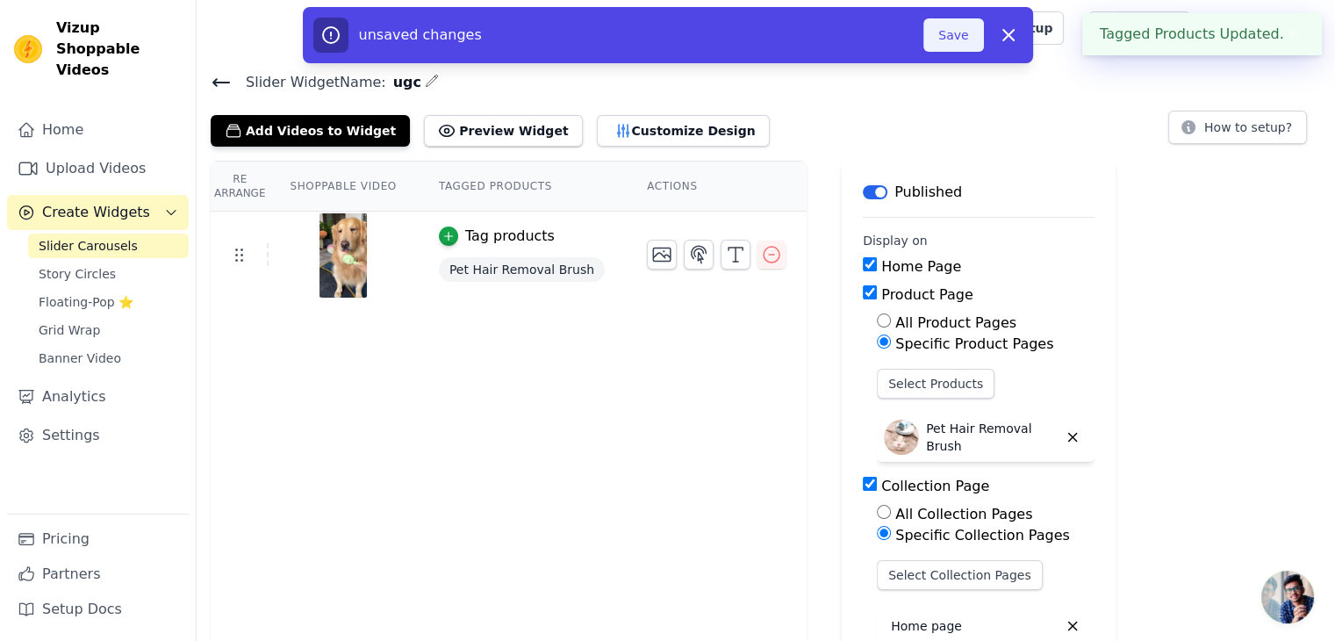
click at [959, 25] on button "Save" at bounding box center [954, 34] width 60 height 33
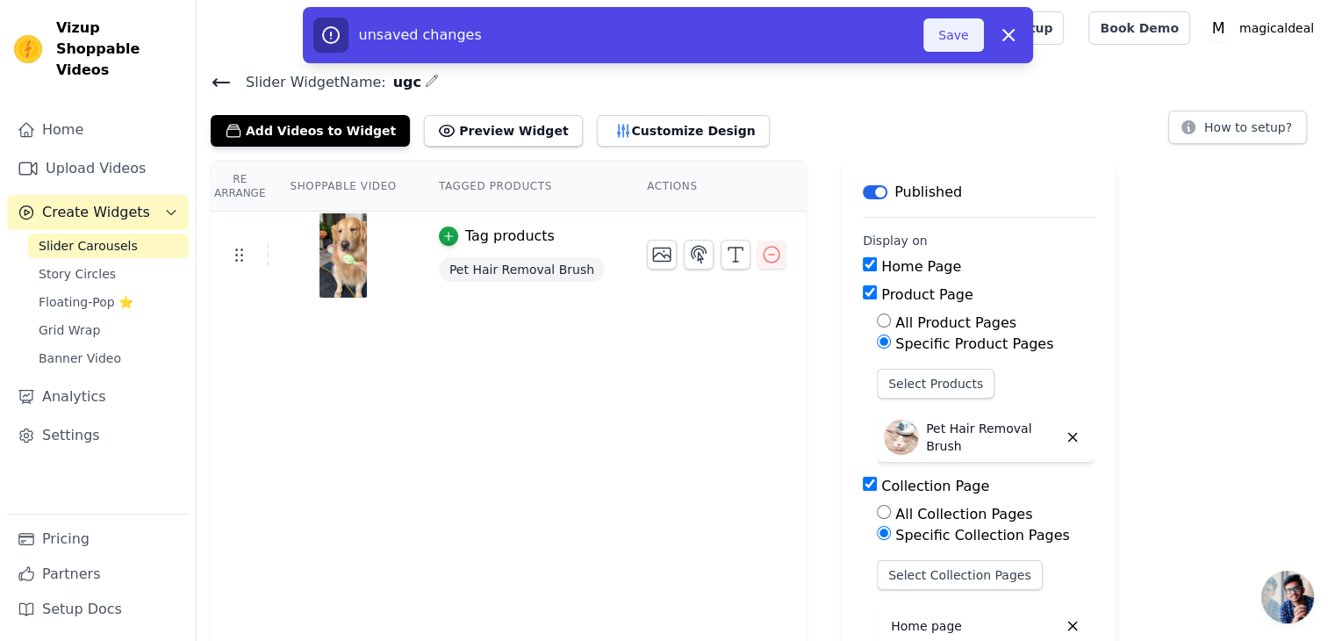
click at [955, 38] on button "Save" at bounding box center [954, 34] width 60 height 33
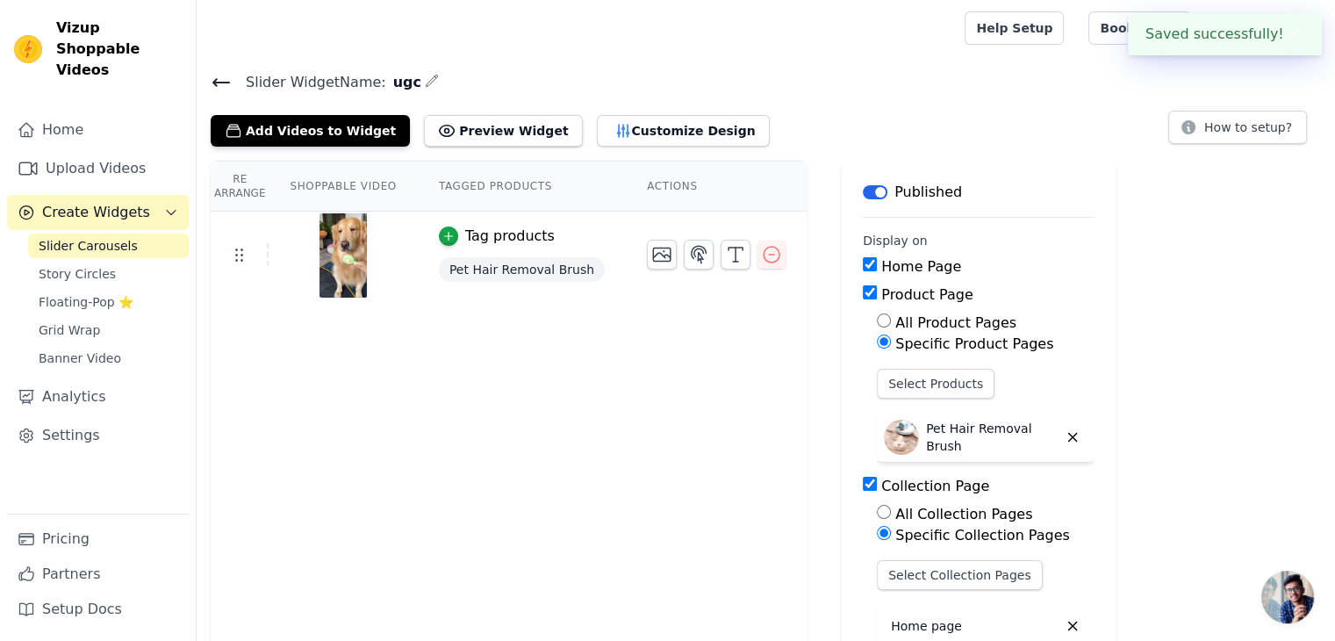
drag, startPoint x: 955, startPoint y: 38, endPoint x: 951, endPoint y: -4, distance: 42.4
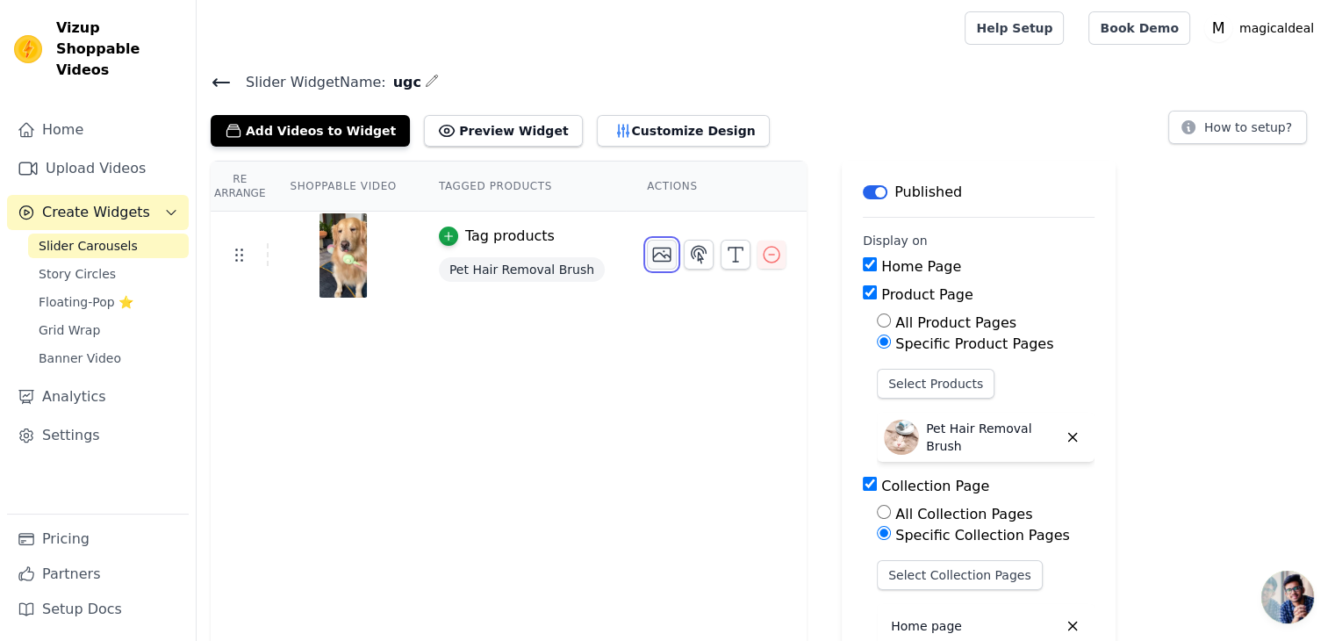
click at [652, 254] on icon "button" at bounding box center [662, 254] width 21 height 21
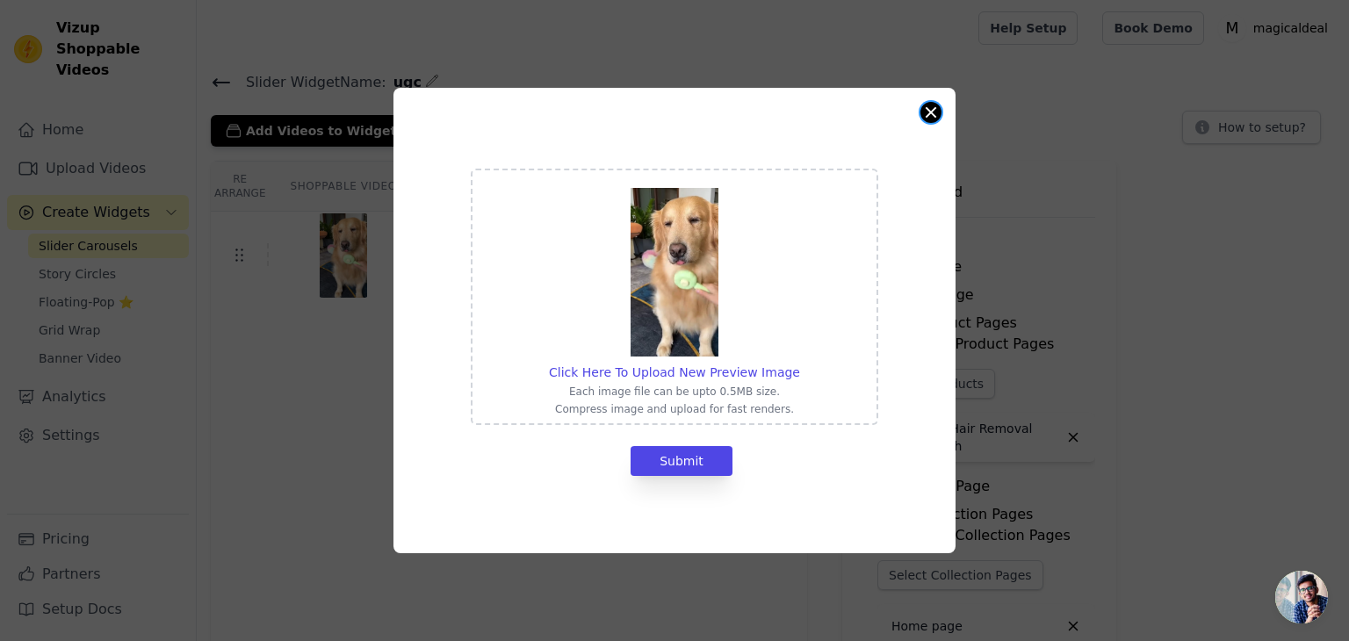
click at [931, 117] on button "Close modal" at bounding box center [930, 112] width 21 height 21
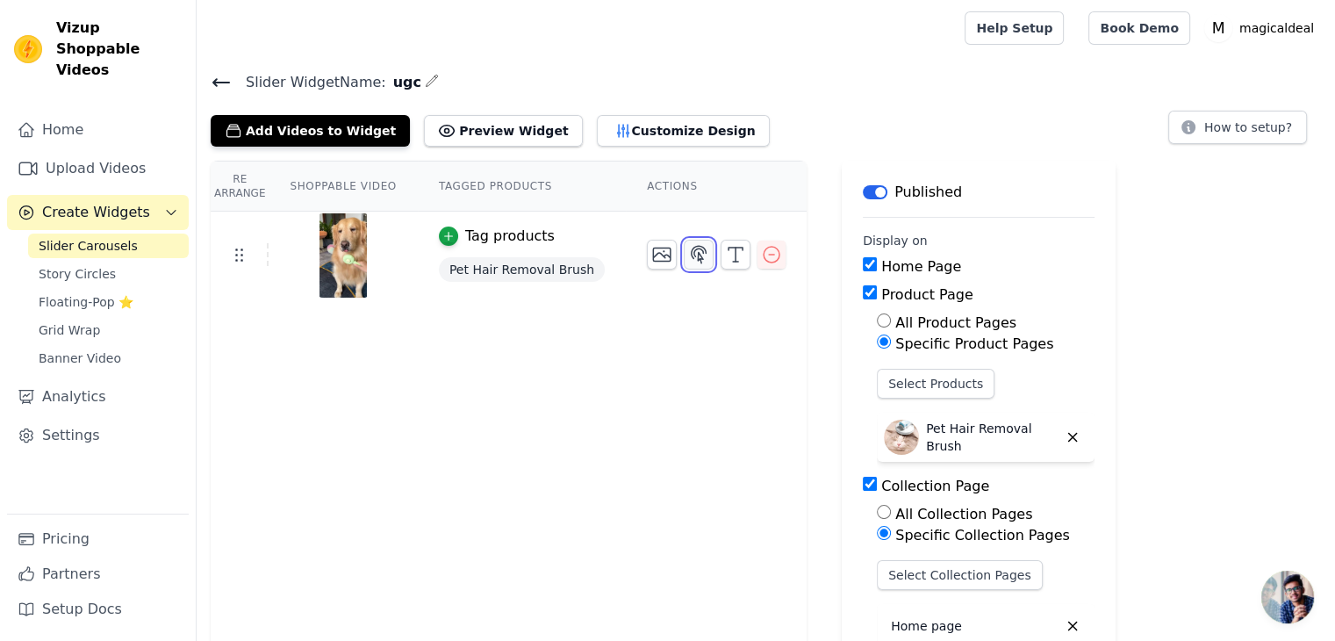
click at [692, 248] on icon "button" at bounding box center [699, 254] width 15 height 17
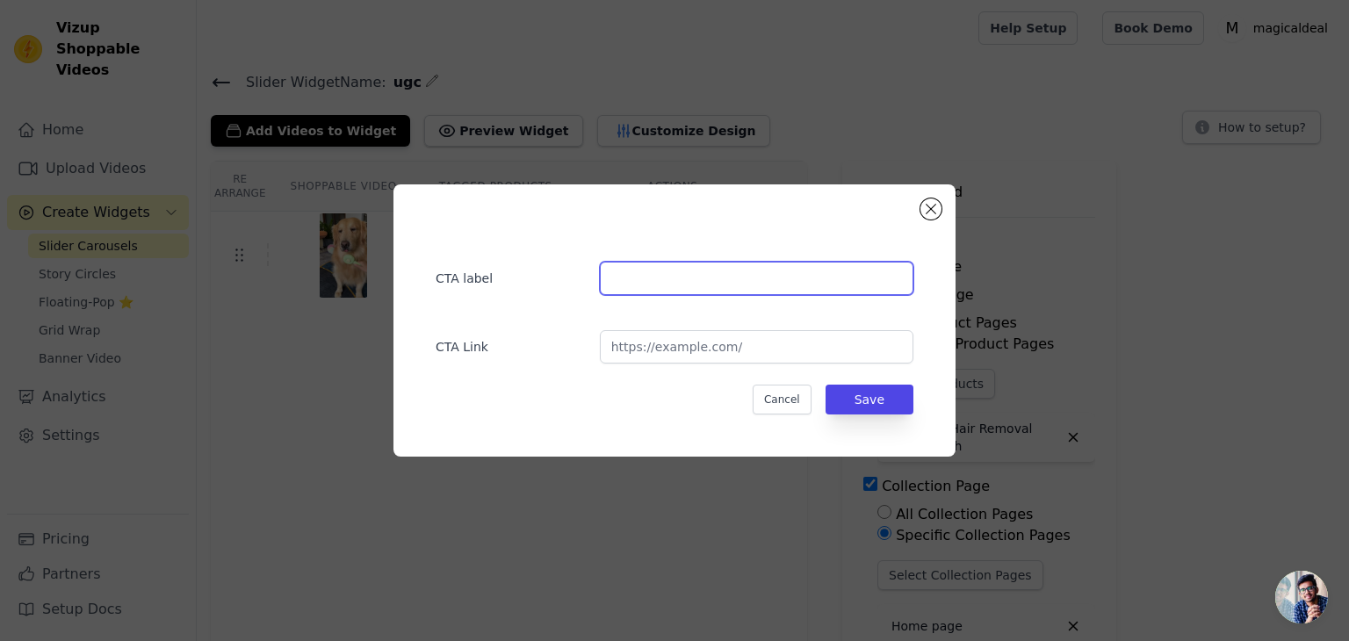
click at [666, 292] on input "text" at bounding box center [756, 278] width 313 height 33
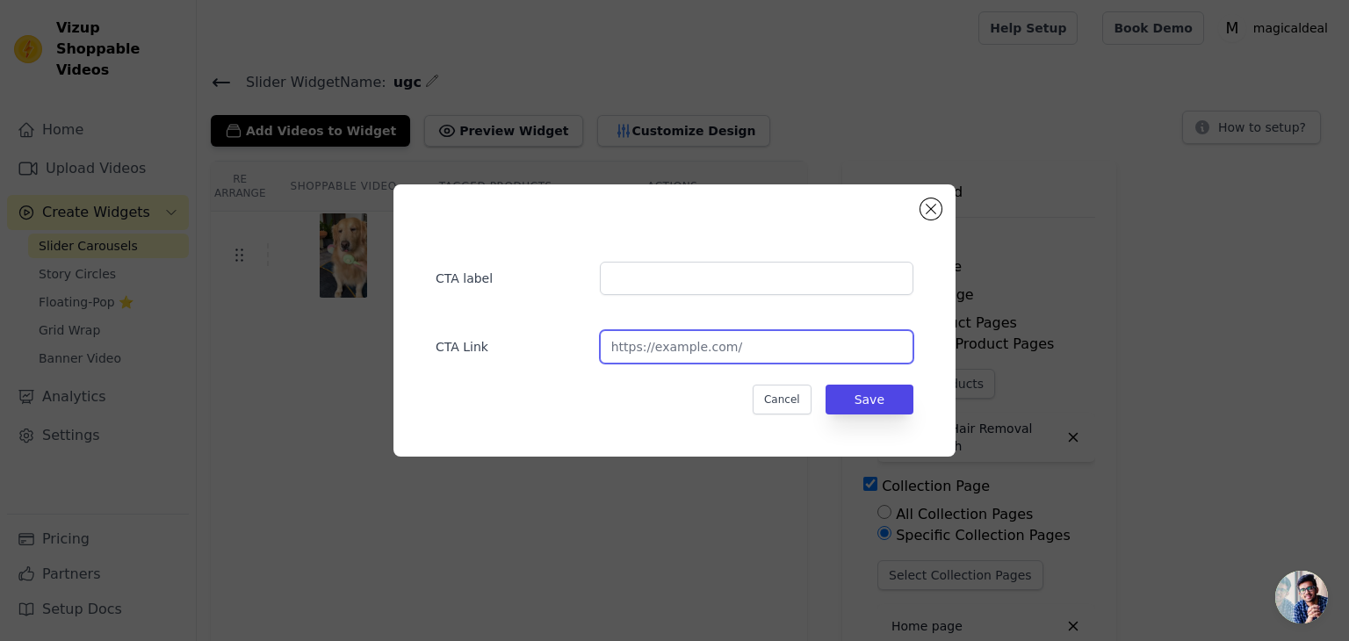
click at [669, 343] on input "url" at bounding box center [756, 346] width 313 height 33
click at [931, 211] on button "Close modal" at bounding box center [930, 208] width 21 height 21
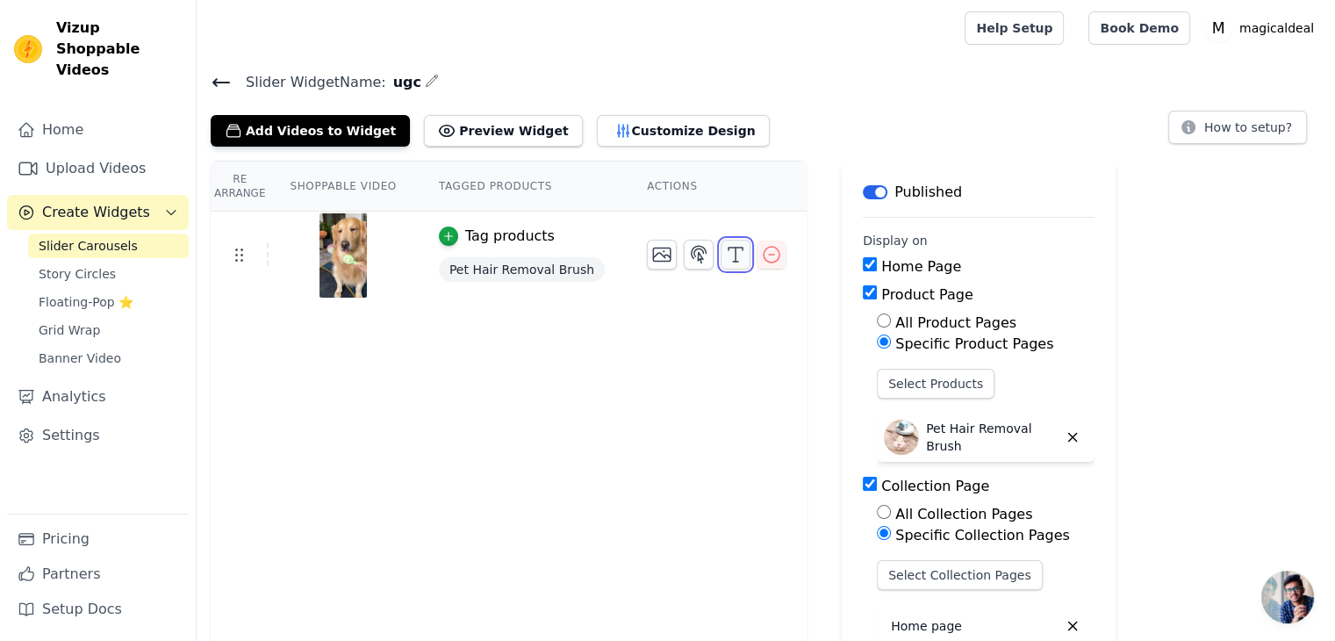
click at [729, 248] on polyline "button" at bounding box center [736, 249] width 14 height 3
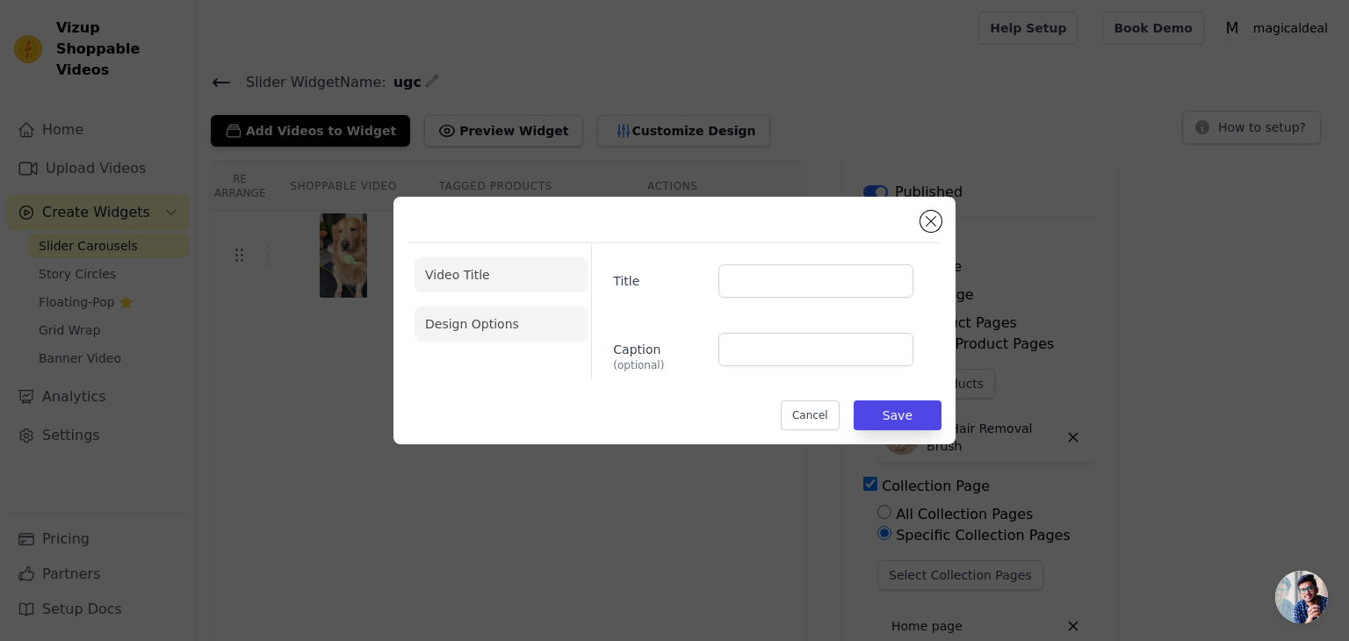
click at [533, 317] on li "Design Options" at bounding box center [500, 323] width 173 height 35
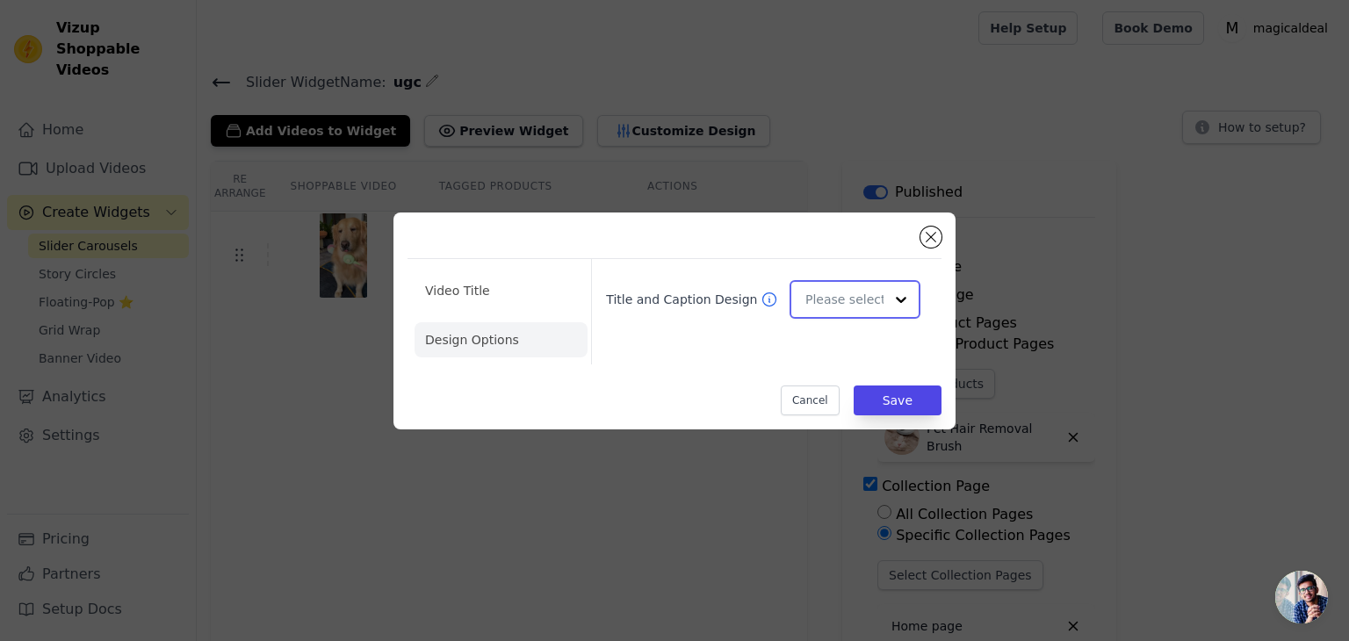
click at [811, 292] on input "Title and Caption Design" at bounding box center [844, 299] width 78 height 35
click at [822, 388] on div "Overlay" at bounding box center [852, 377] width 126 height 37
click at [888, 400] on button "Save" at bounding box center [897, 400] width 88 height 30
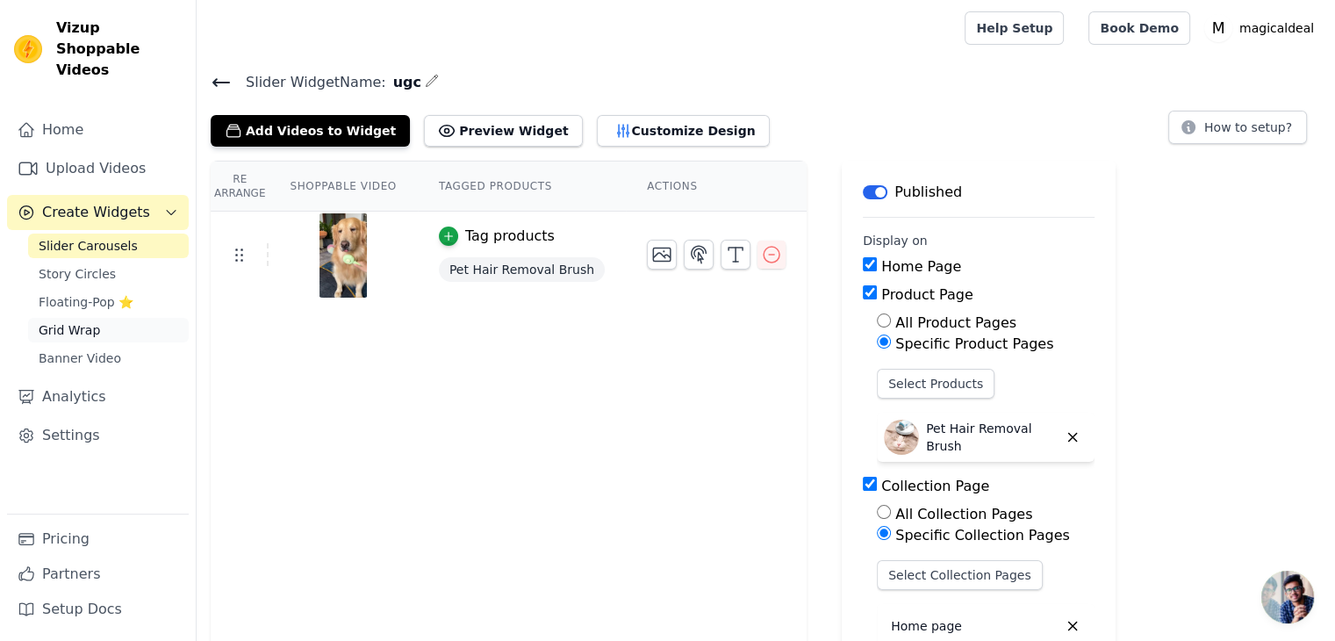
click at [90, 321] on span "Grid Wrap" at bounding box center [69, 330] width 61 height 18
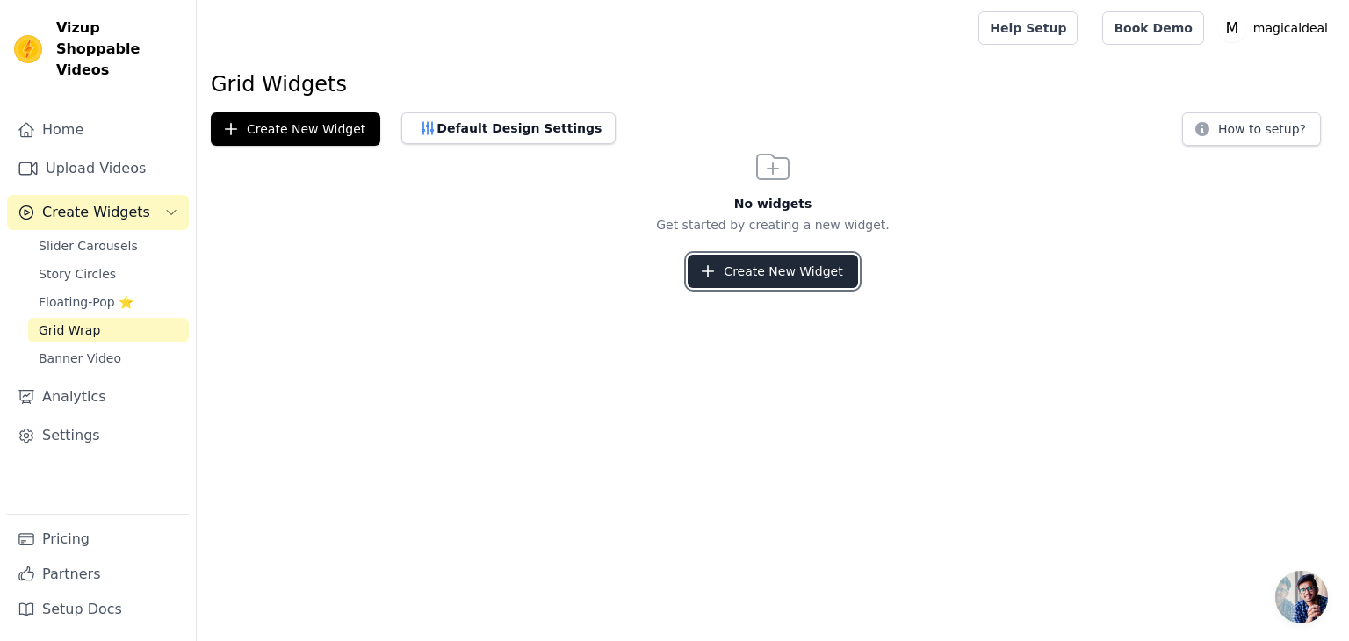
click at [743, 274] on button "Create New Widget" at bounding box center [771, 271] width 169 height 33
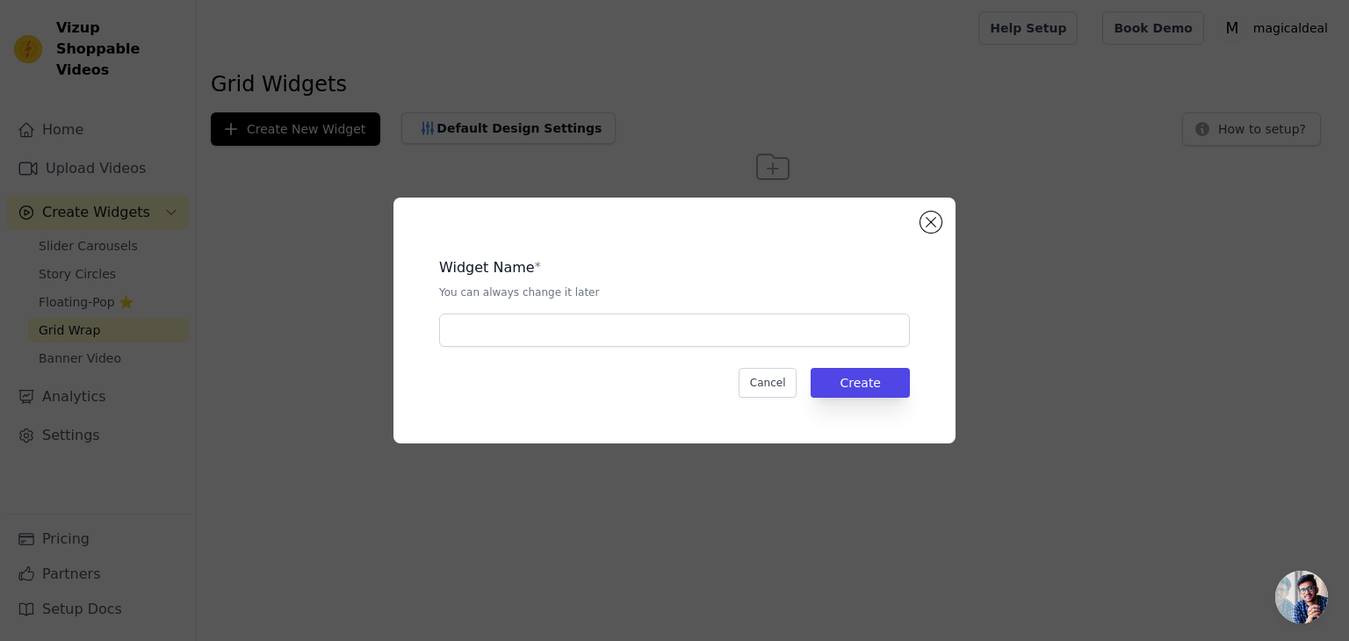
click at [743, 274] on div "Widget Name *" at bounding box center [674, 267] width 471 height 21
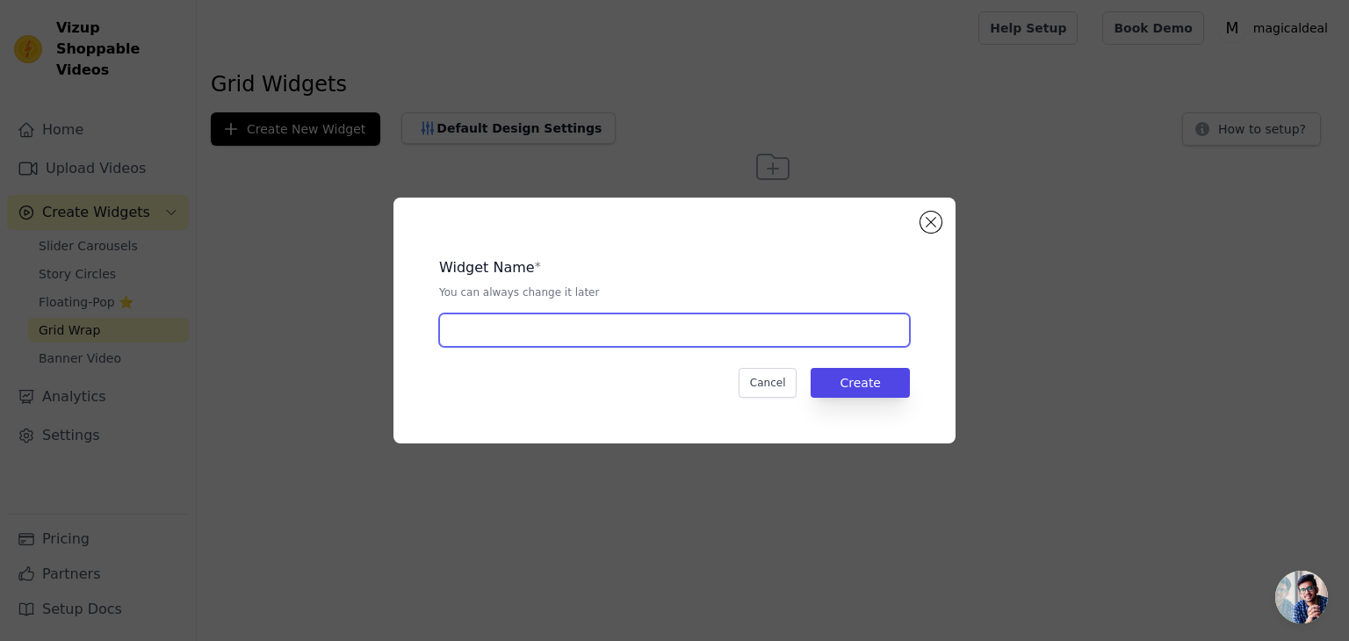
click at [716, 335] on input "text" at bounding box center [674, 329] width 471 height 33
type input "ugc"
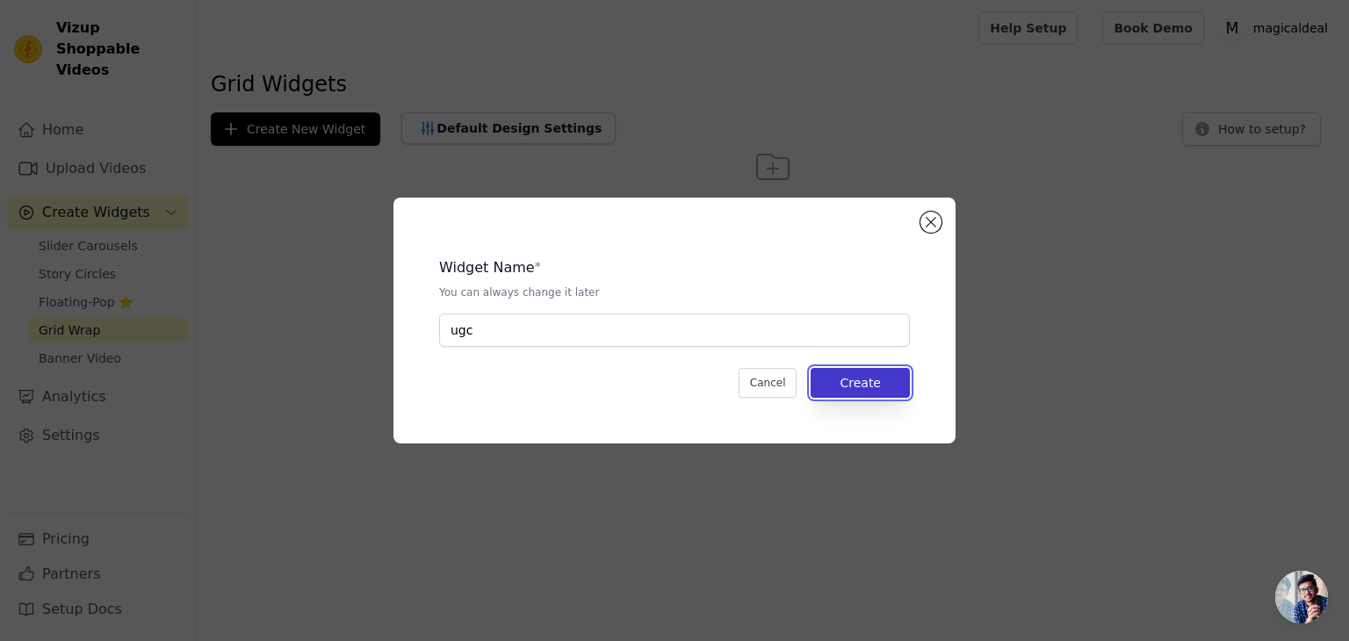
click at [873, 380] on button "Create" at bounding box center [859, 383] width 99 height 30
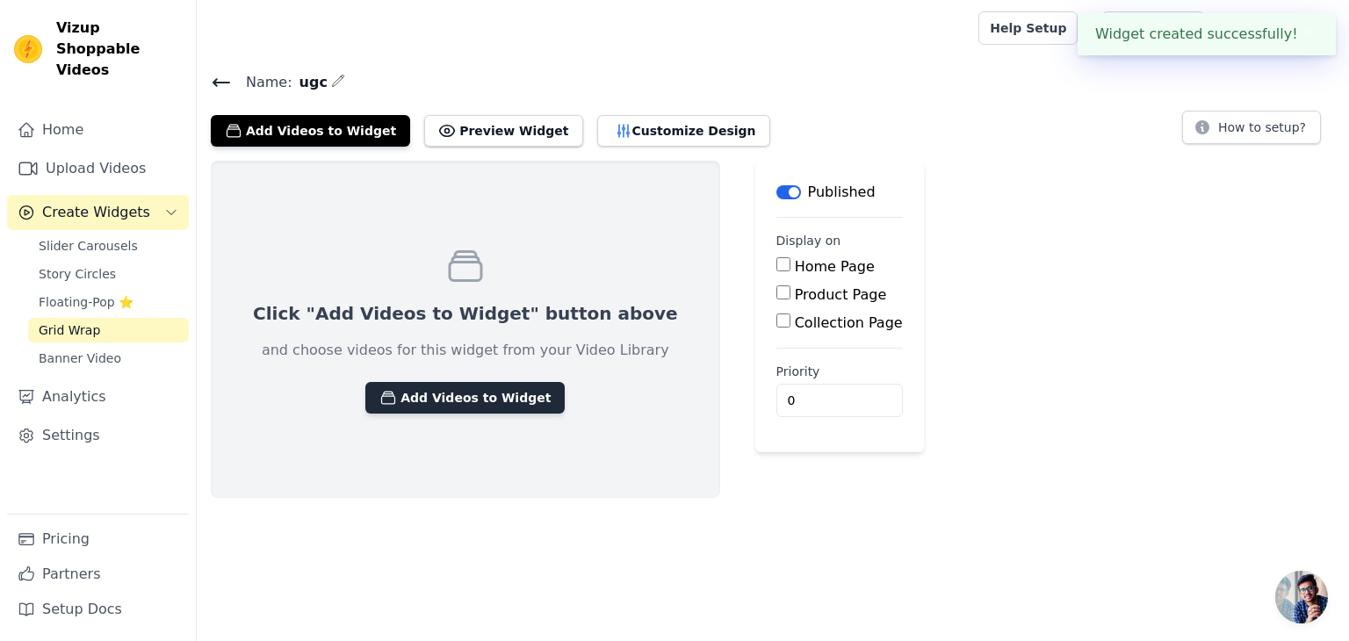
click at [484, 391] on button "Add Videos to Widget" at bounding box center [464, 398] width 199 height 32
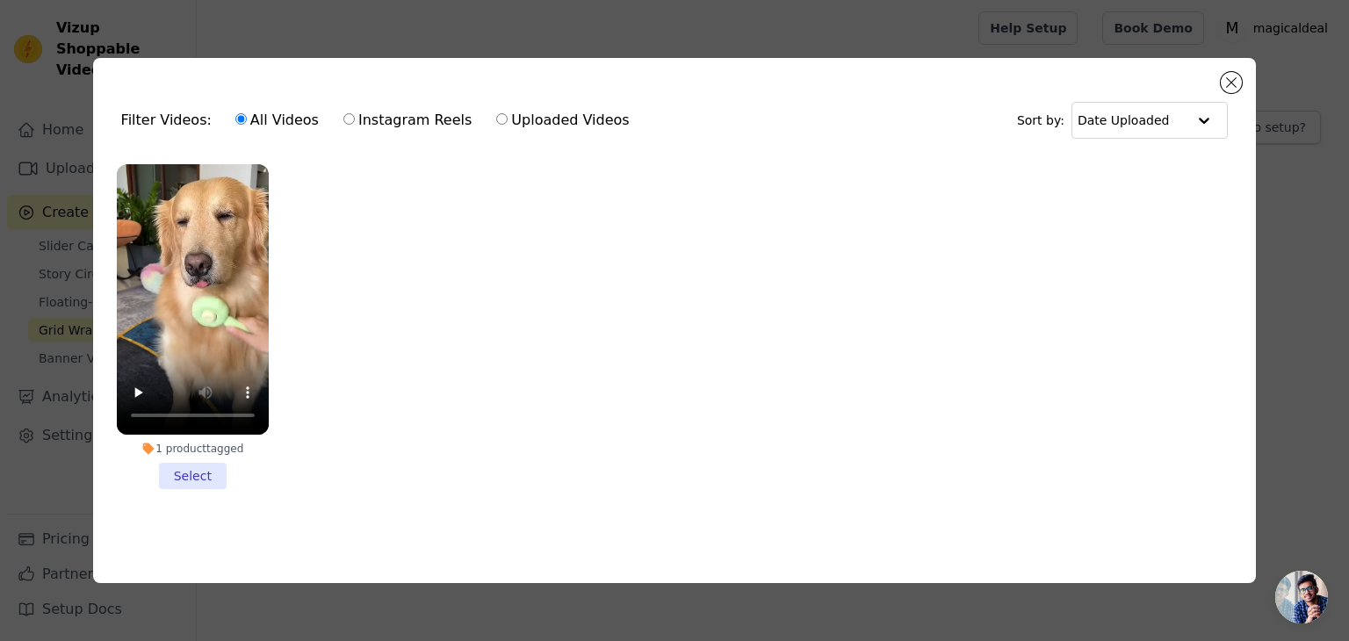
click at [205, 472] on li "1 product tagged Select" at bounding box center [193, 326] width 152 height 325
click at [0, 0] on input "1 product tagged Select" at bounding box center [0, 0] width 0 height 0
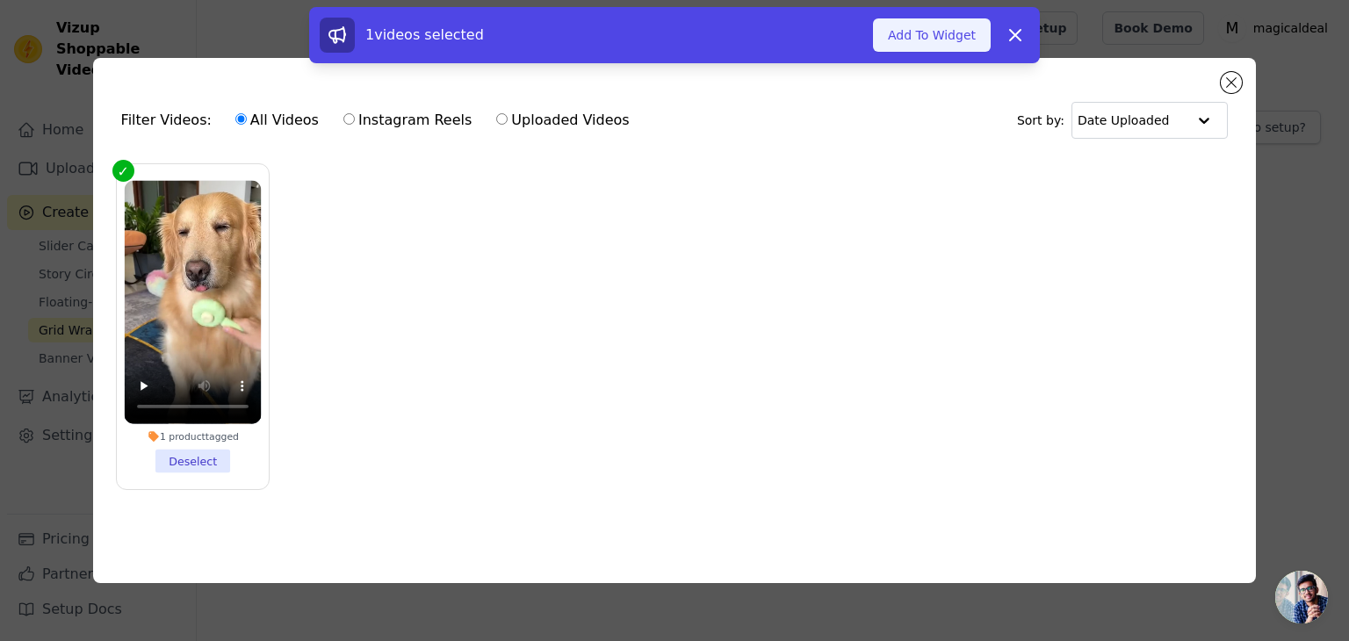
click at [936, 30] on button "Add To Widget" at bounding box center [932, 34] width 118 height 33
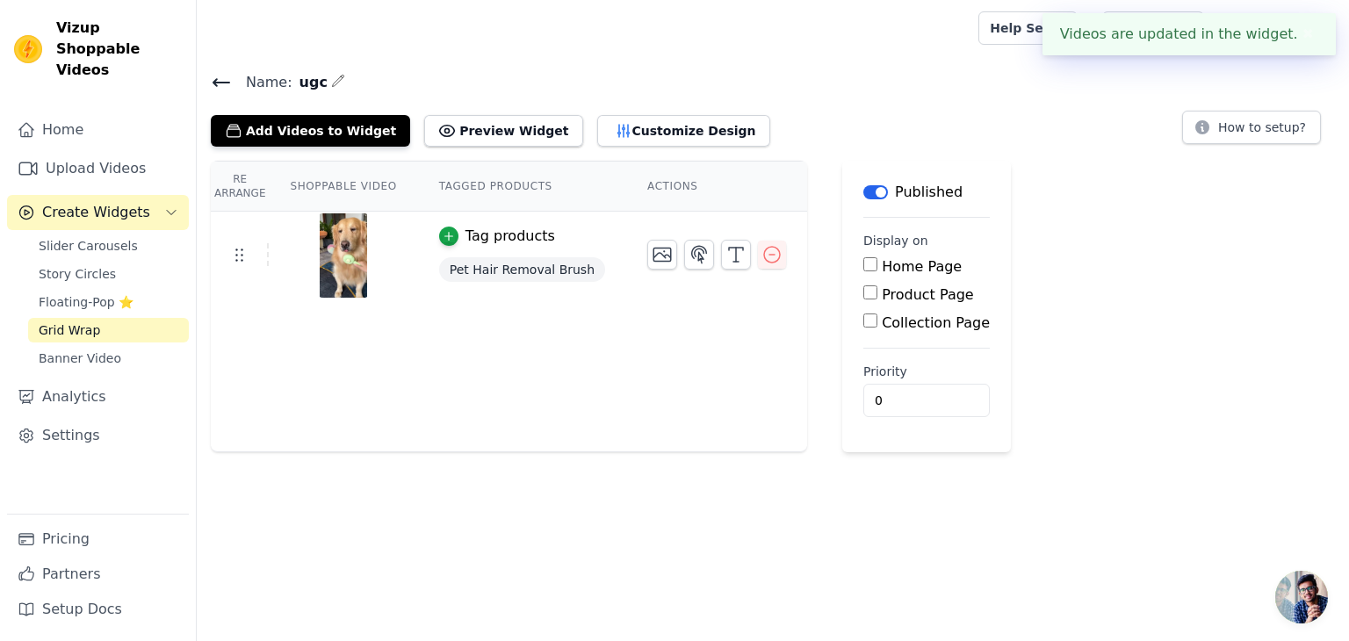
click at [863, 263] on input "Home Page" at bounding box center [870, 264] width 14 height 14
checkbox input "true"
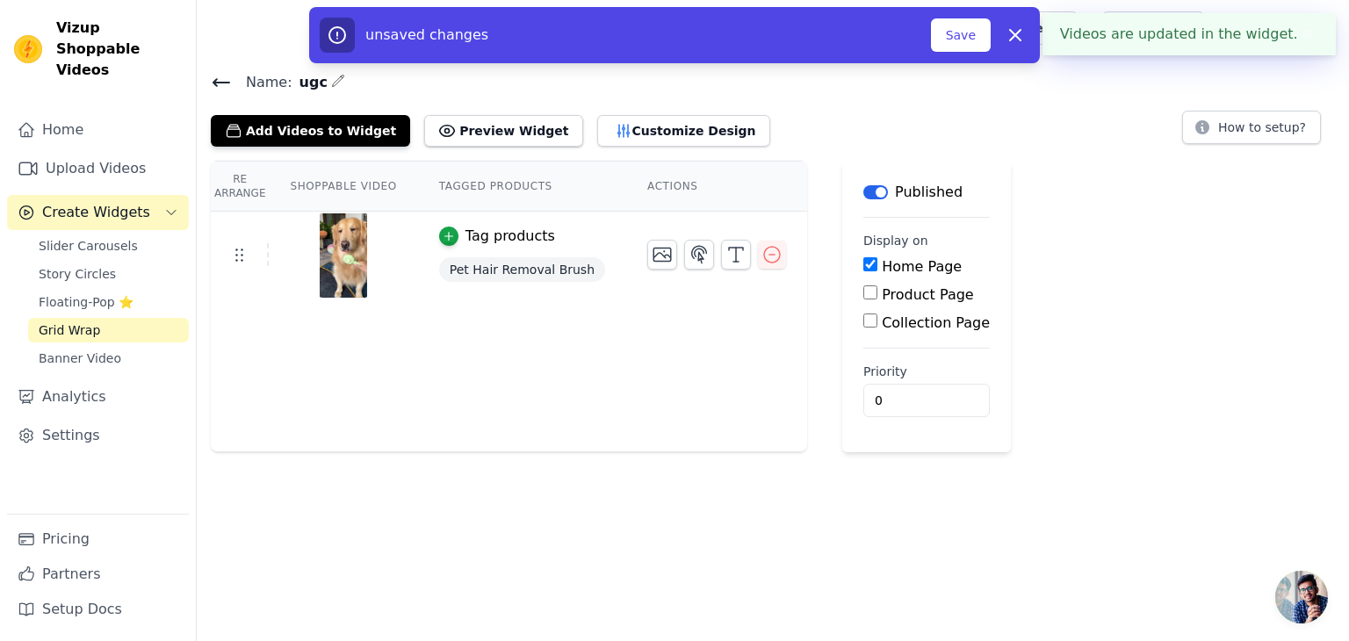
click at [863, 301] on div "Product Page" at bounding box center [926, 294] width 126 height 21
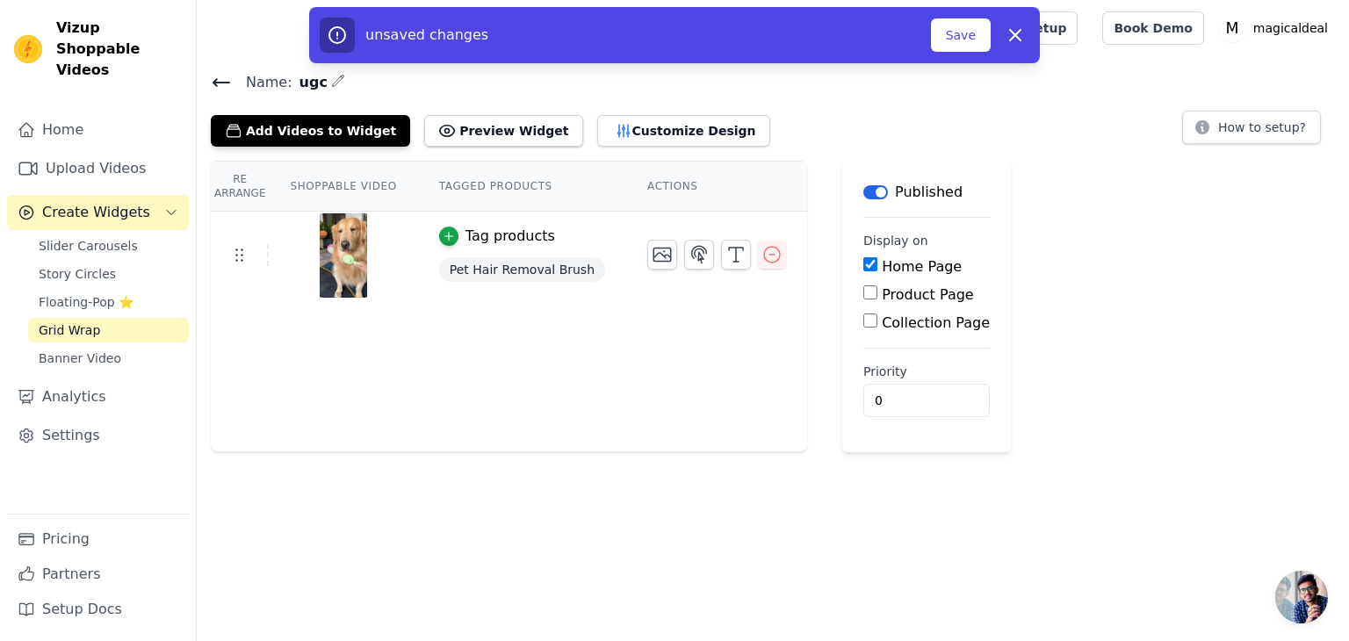
click at [863, 292] on input "Product Page" at bounding box center [870, 292] width 14 height 14
checkbox input "true"
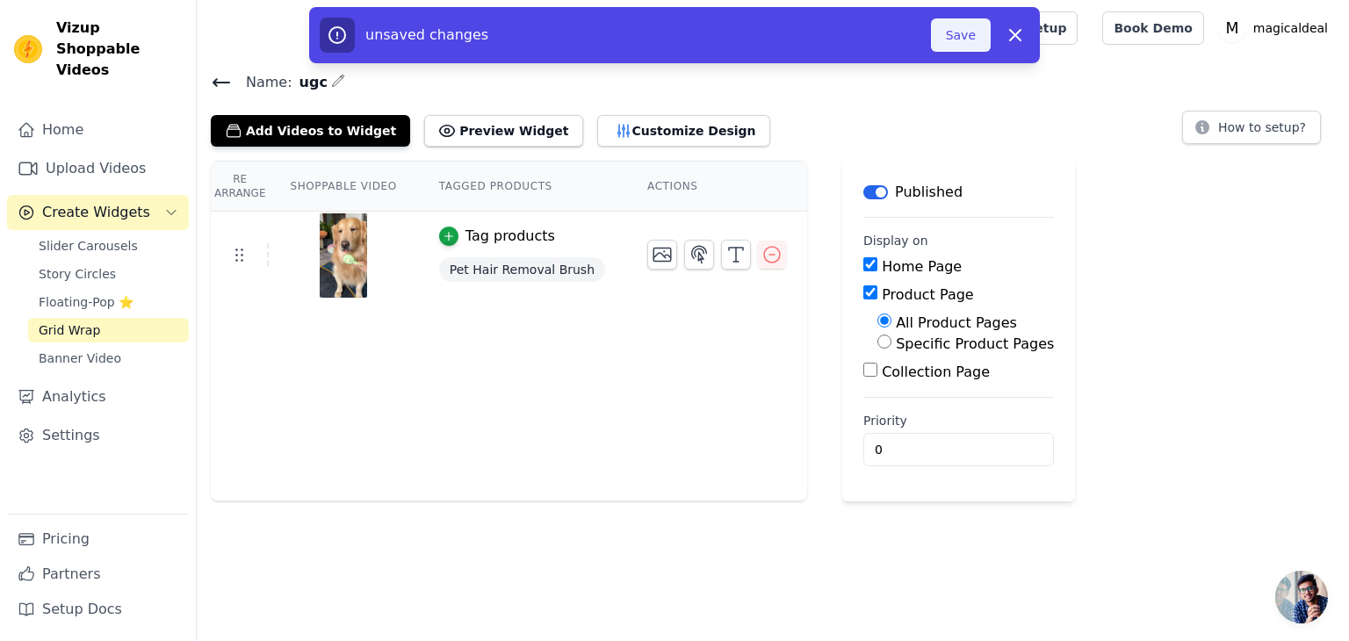
click at [958, 38] on button "Save" at bounding box center [961, 34] width 60 height 33
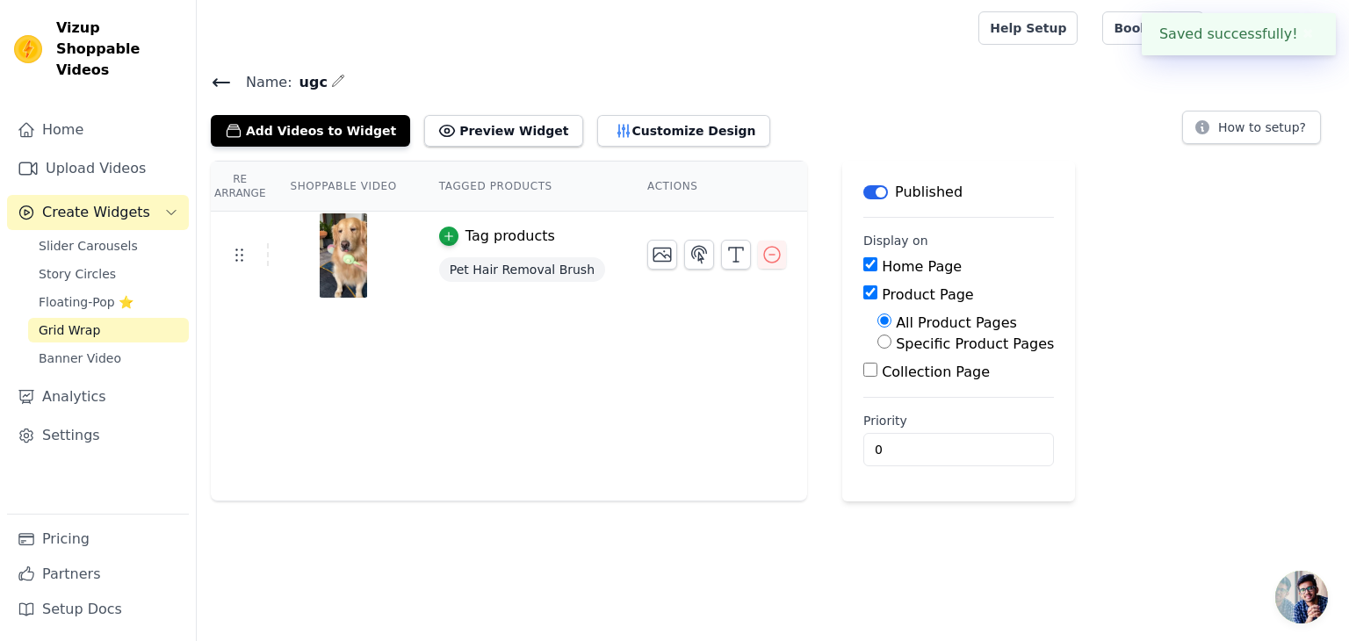
click at [957, 38] on div at bounding box center [584, 28] width 746 height 56
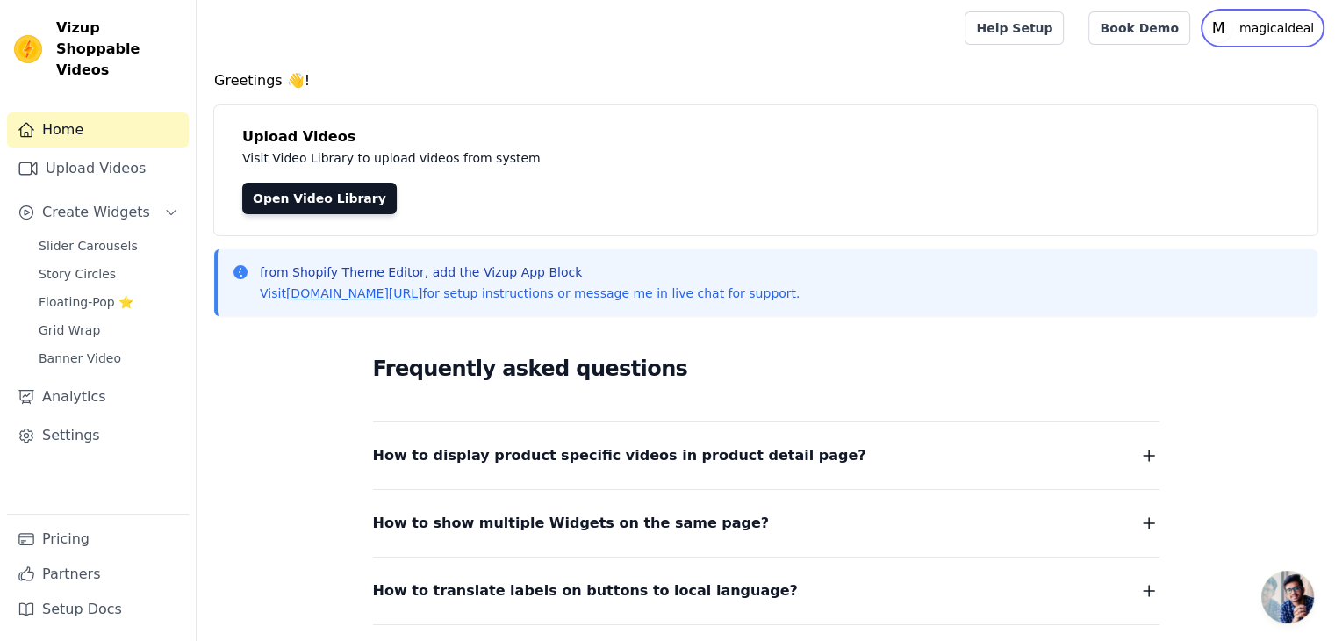
click at [1257, 32] on p "magicaldeal" at bounding box center [1277, 28] width 89 height 32
click at [100, 265] on span "Story Circles" at bounding box center [77, 274] width 77 height 18
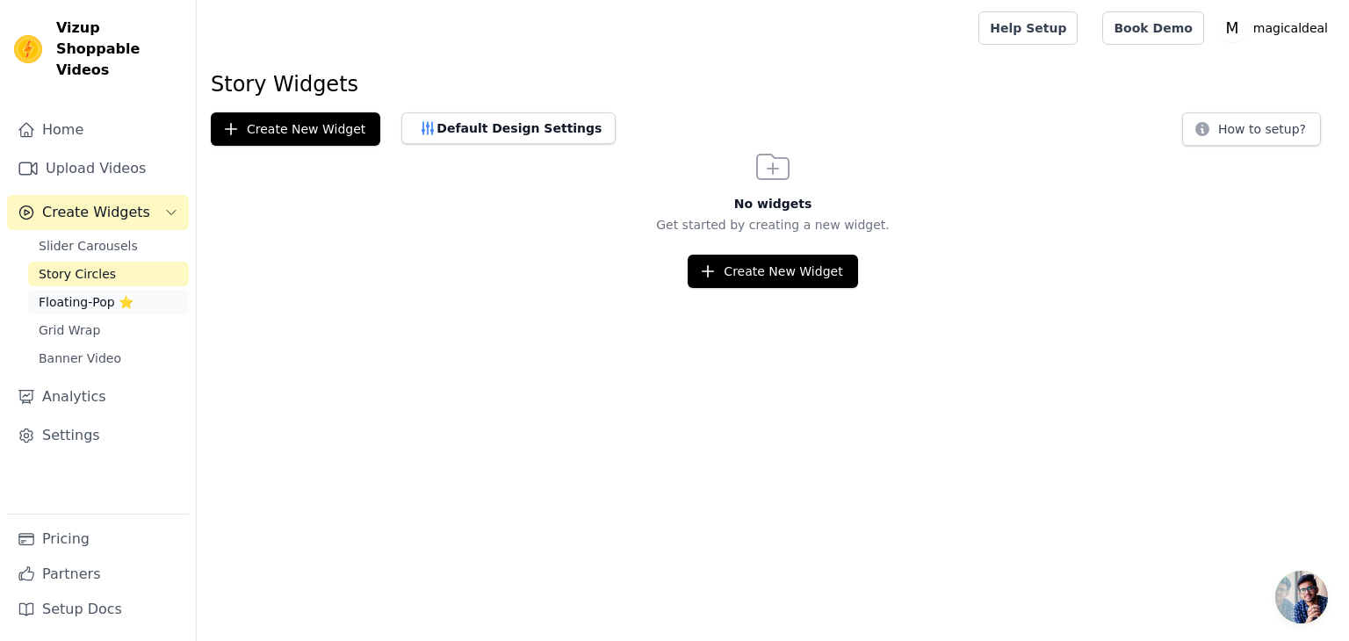
click at [109, 293] on span "Floating-Pop ⭐" at bounding box center [86, 302] width 95 height 18
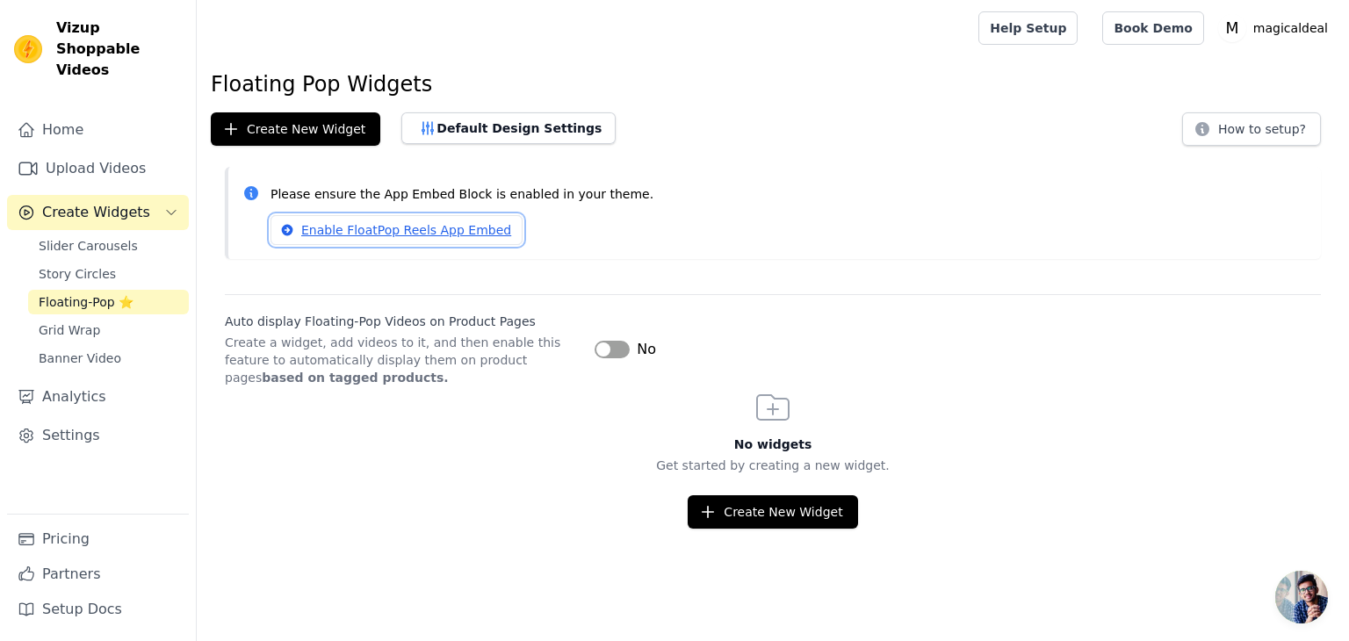
click at [418, 230] on link "Enable FloatPop Reels App Embed" at bounding box center [396, 230] width 252 height 30
click at [602, 352] on button "Label" at bounding box center [611, 350] width 35 height 18
drag, startPoint x: 602, startPoint y: 352, endPoint x: 723, endPoint y: 306, distance: 129.5
click at [723, 306] on div "Auto display Floating-Pop Videos on Product Pages Create a widget, add videos t…" at bounding box center [773, 340] width 1096 height 92
